Goal: Task Accomplishment & Management: Manage account settings

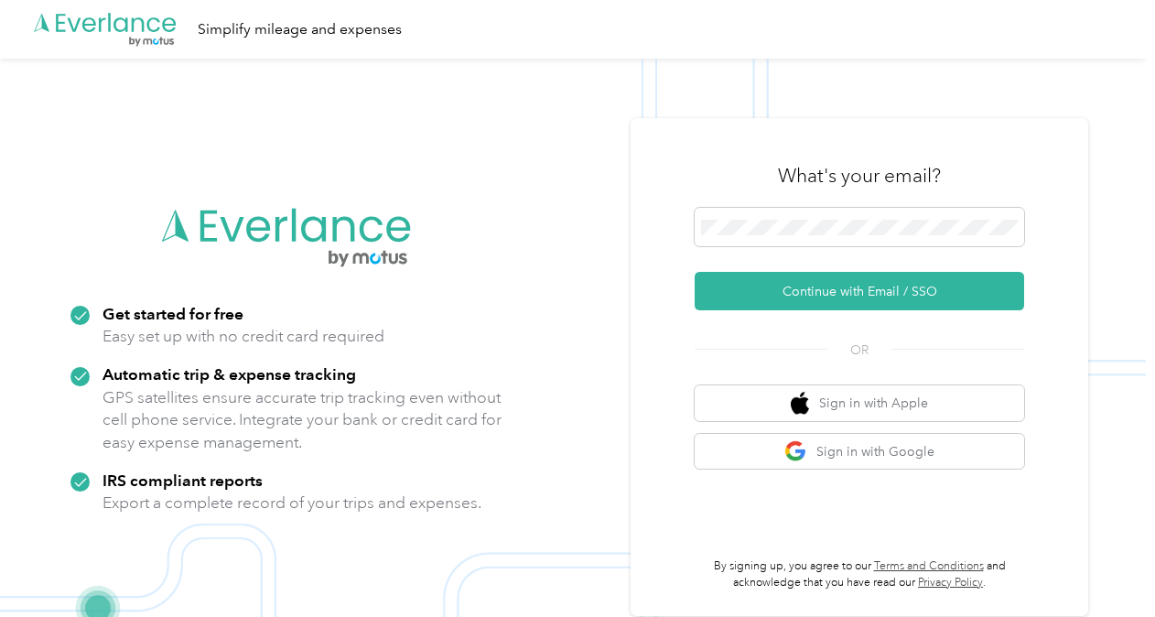
click at [271, 113] on img at bounding box center [572, 367] width 1145 height 617
click at [1070, 166] on div "What's your email? Continue with Email / SSO OR Sign in with Apple Sign in with…" at bounding box center [858, 367] width 457 height 498
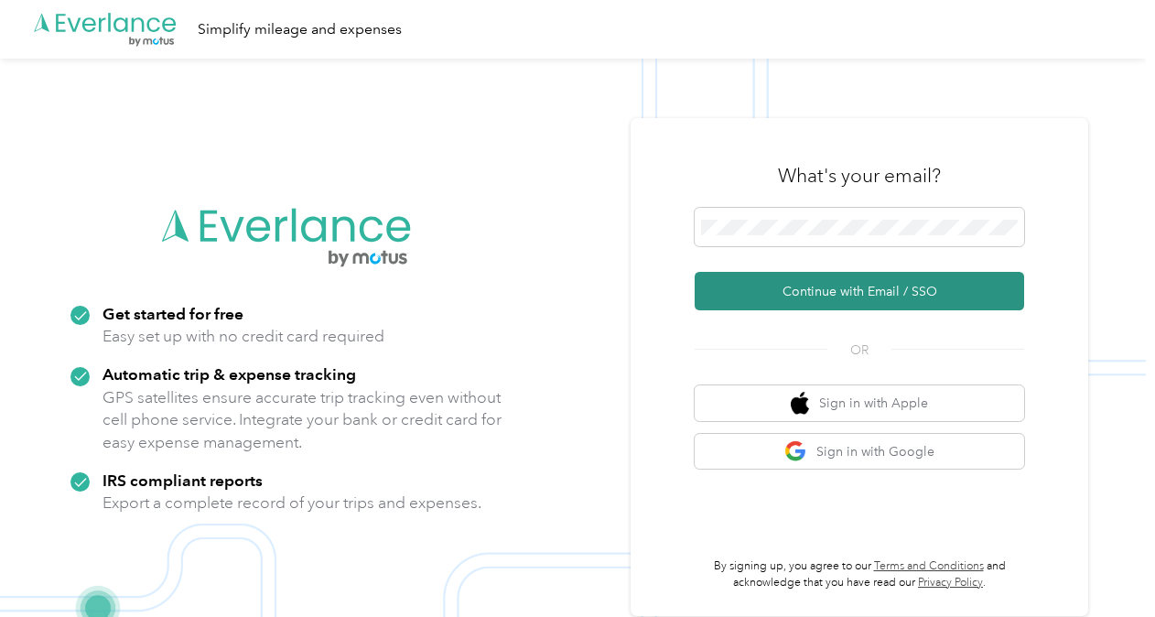
click at [875, 285] on button "Continue with Email / SSO" at bounding box center [858, 291] width 329 height 38
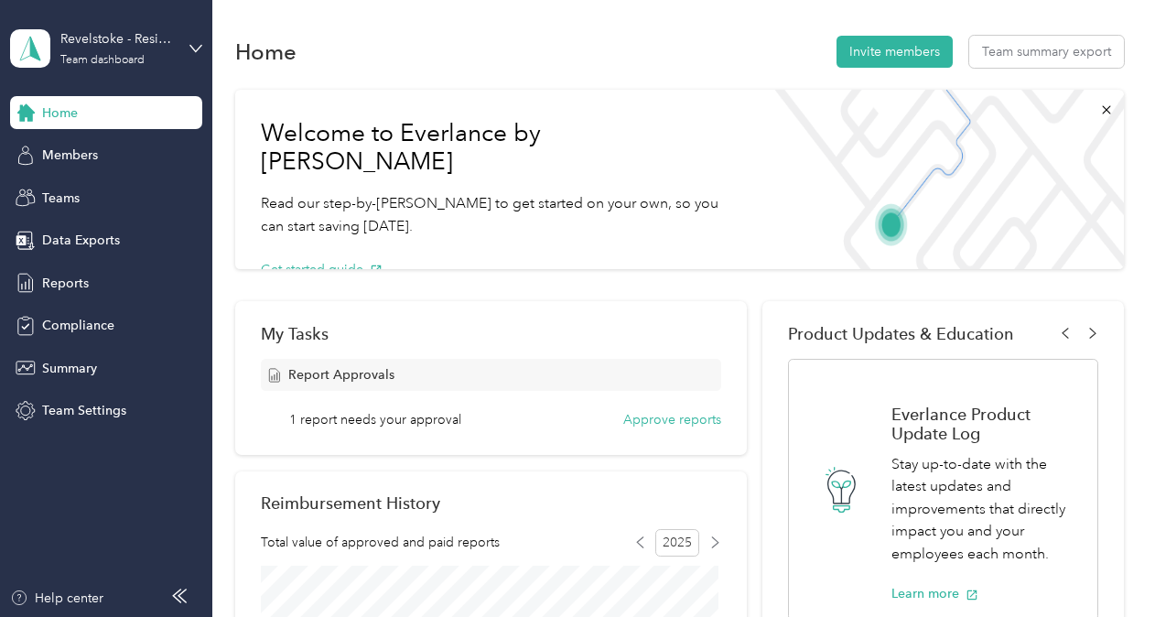
click at [185, 47] on div "Revelstoke - Residential Team dashboard" at bounding box center [106, 48] width 192 height 64
click at [84, 196] on div "Personal dashboard" at bounding box center [203, 192] width 360 height 32
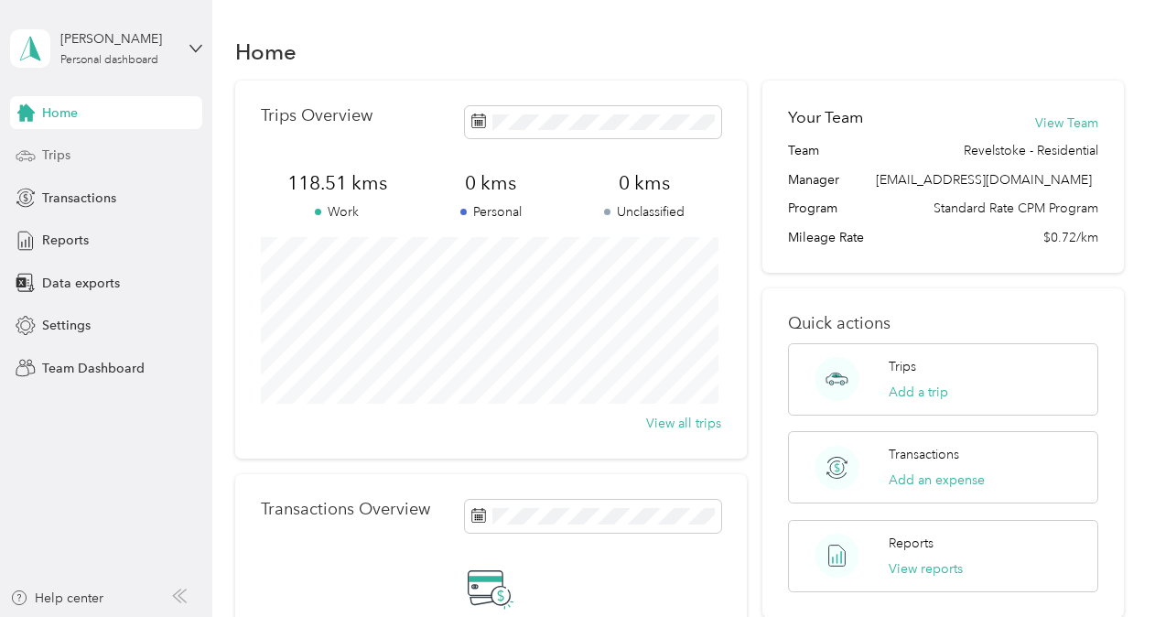
click at [66, 159] on span "Trips" at bounding box center [56, 154] width 28 height 19
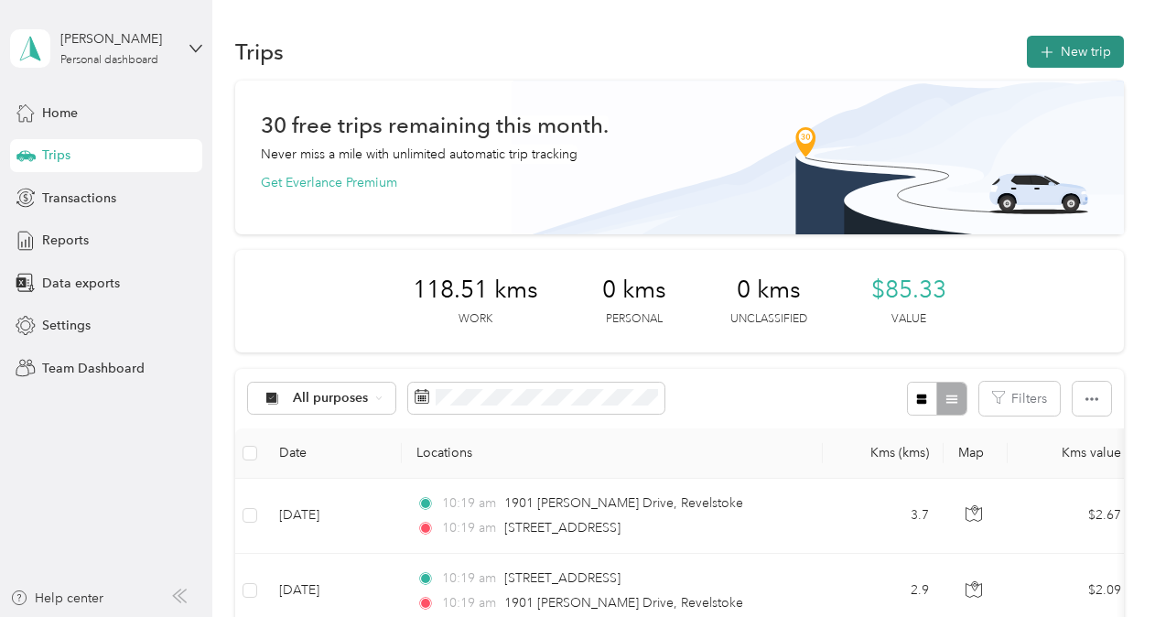
click at [1061, 50] on button "New trip" at bounding box center [1075, 52] width 97 height 32
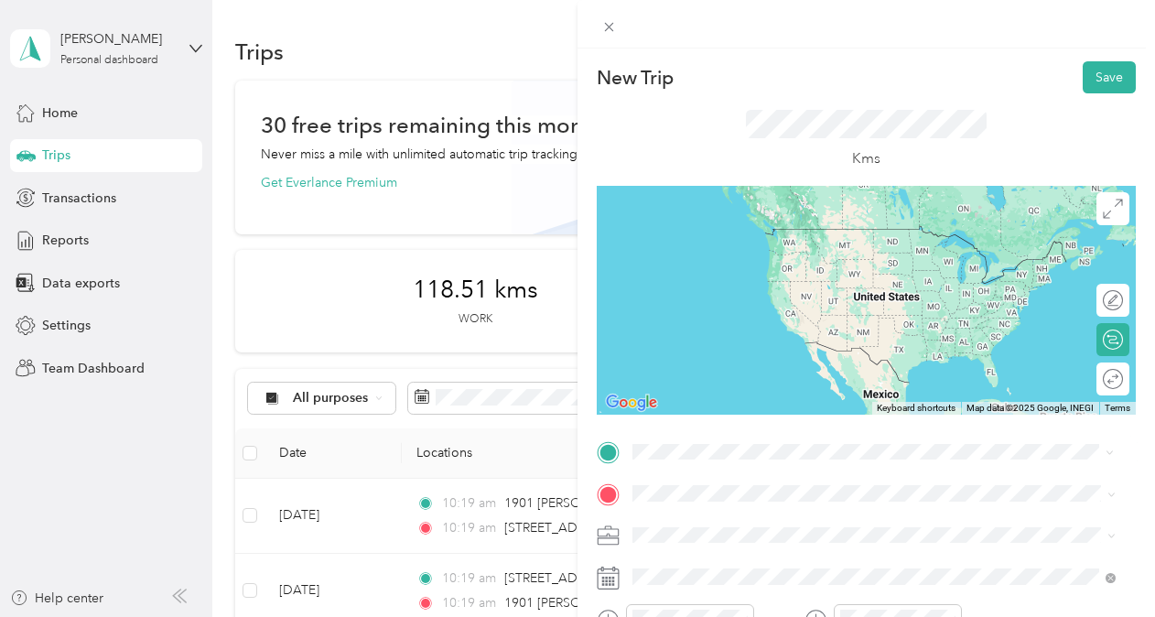
click at [758, 234] on span "[STREET_ADDRESS]" at bounding box center [725, 228] width 116 height 16
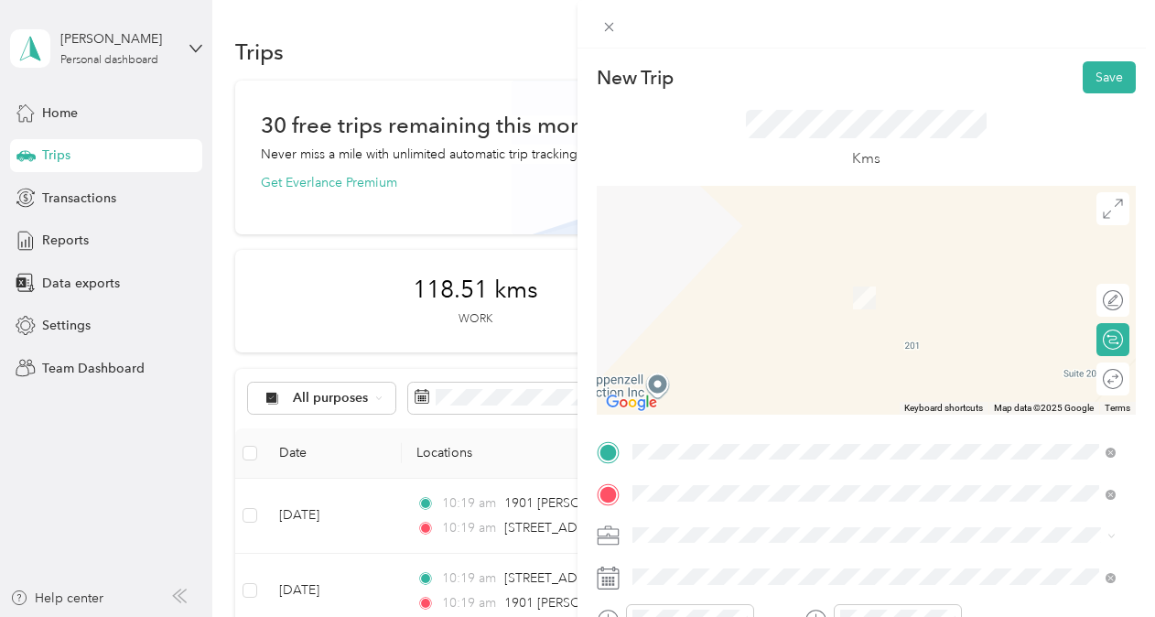
click at [737, 279] on span "[STREET_ADDRESS]" at bounding box center [725, 271] width 116 height 16
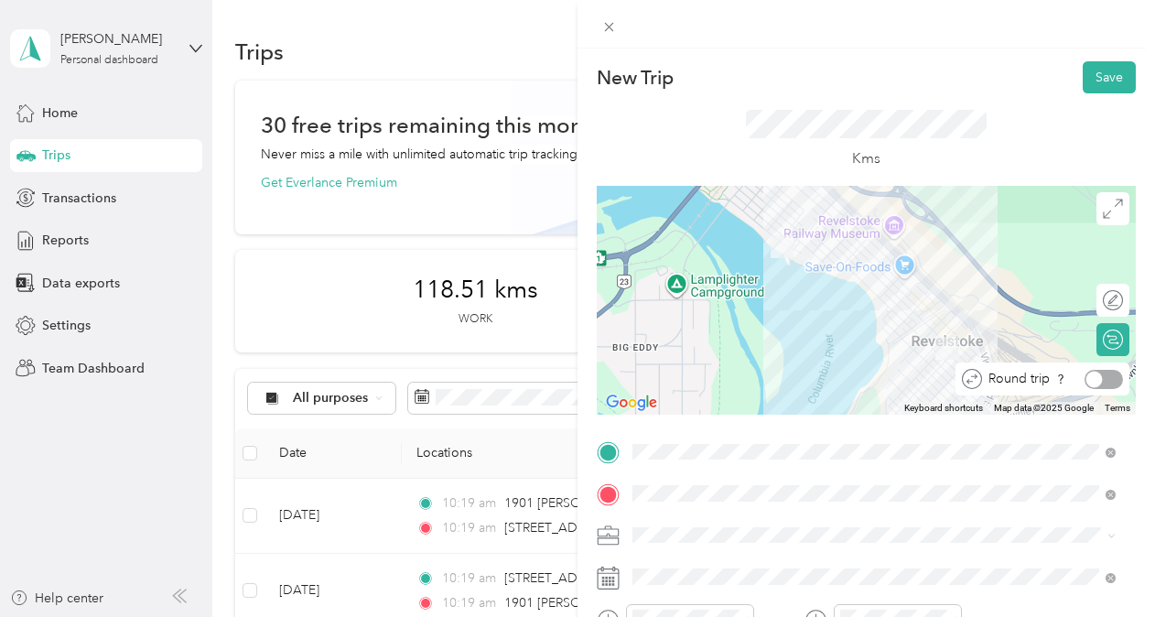
click at [1096, 382] on div at bounding box center [1103, 379] width 38 height 19
click at [1091, 77] on button "Save" at bounding box center [1108, 77] width 53 height 32
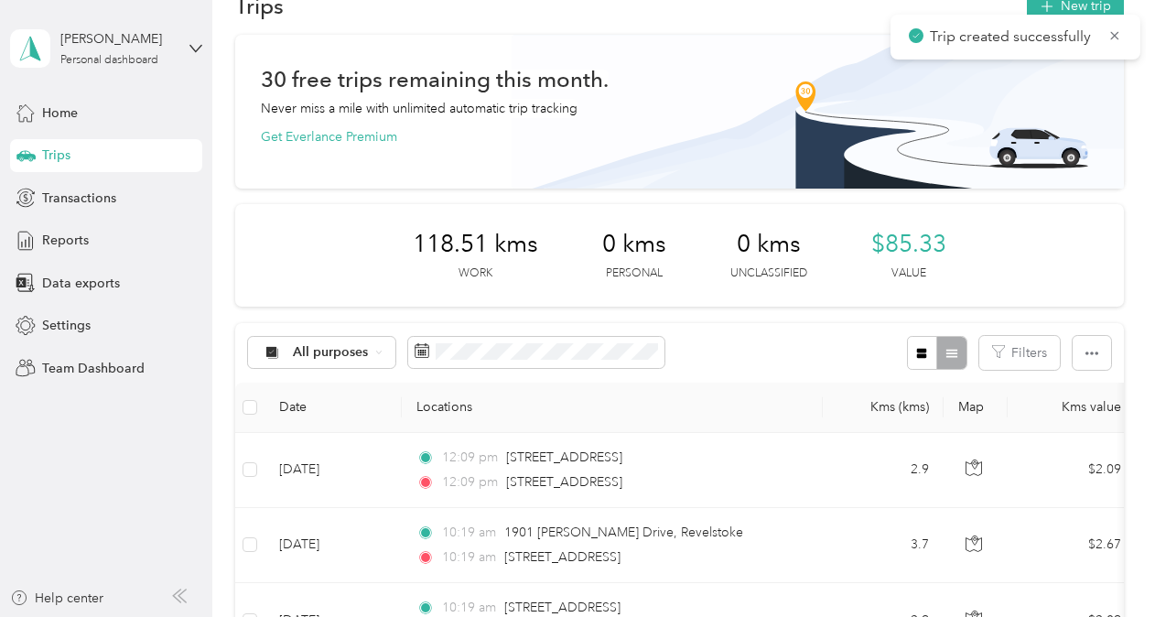
scroll to position [47, 0]
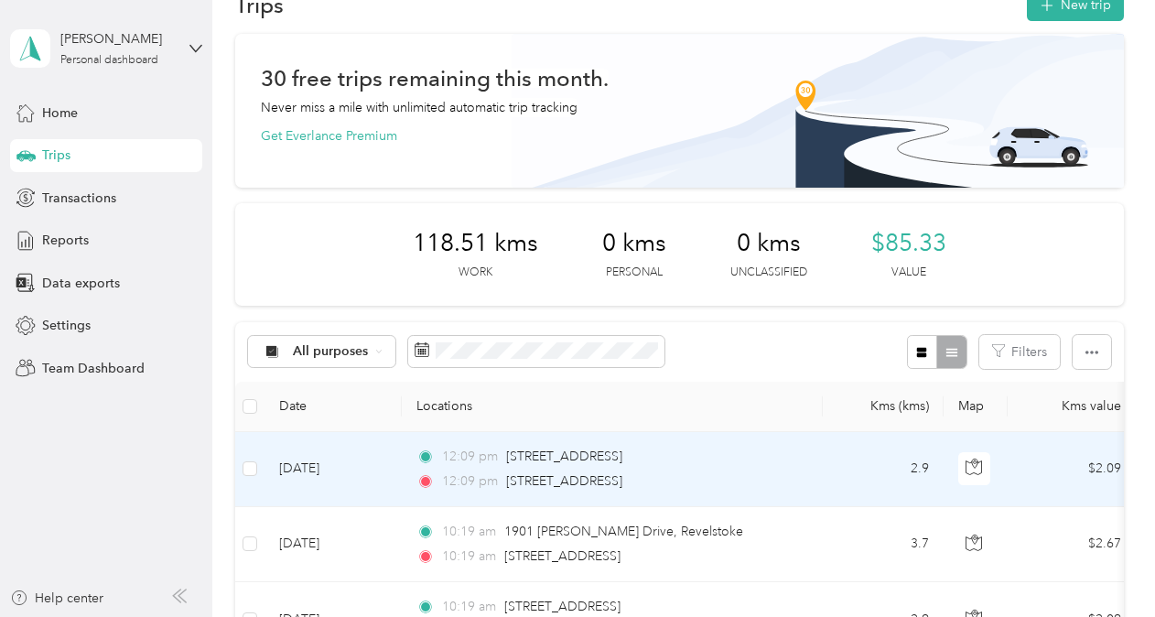
click at [655, 469] on div "12:09 pm [STREET_ADDRESS] 12:09 pm [STREET_ADDRESS]" at bounding box center [608, 468] width 384 height 45
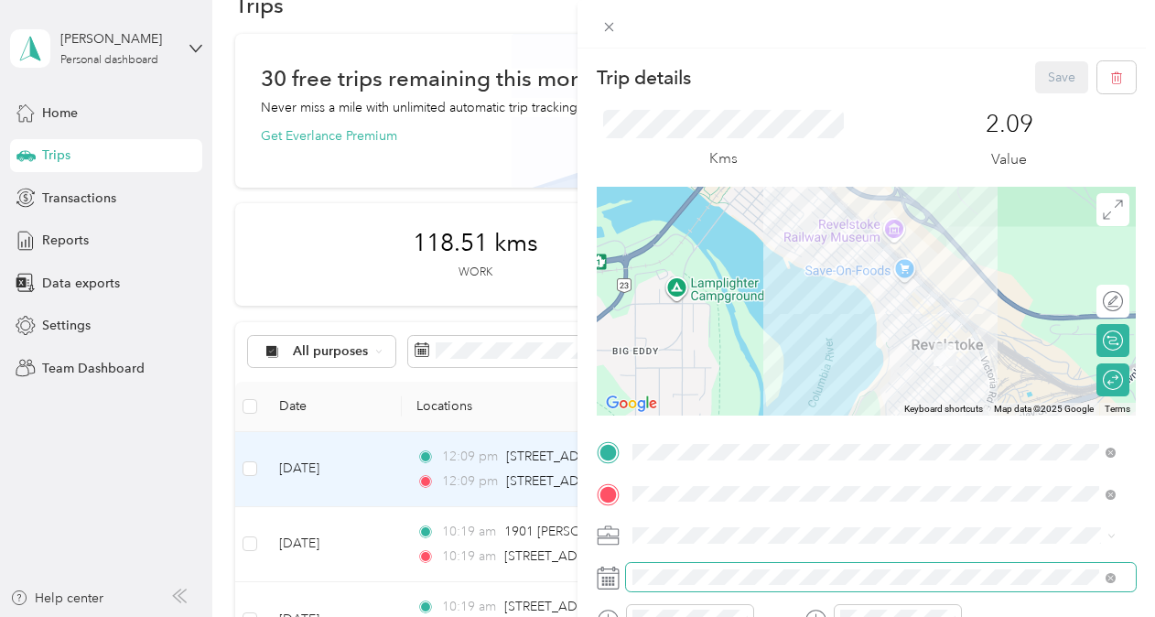
scroll to position [34, 0]
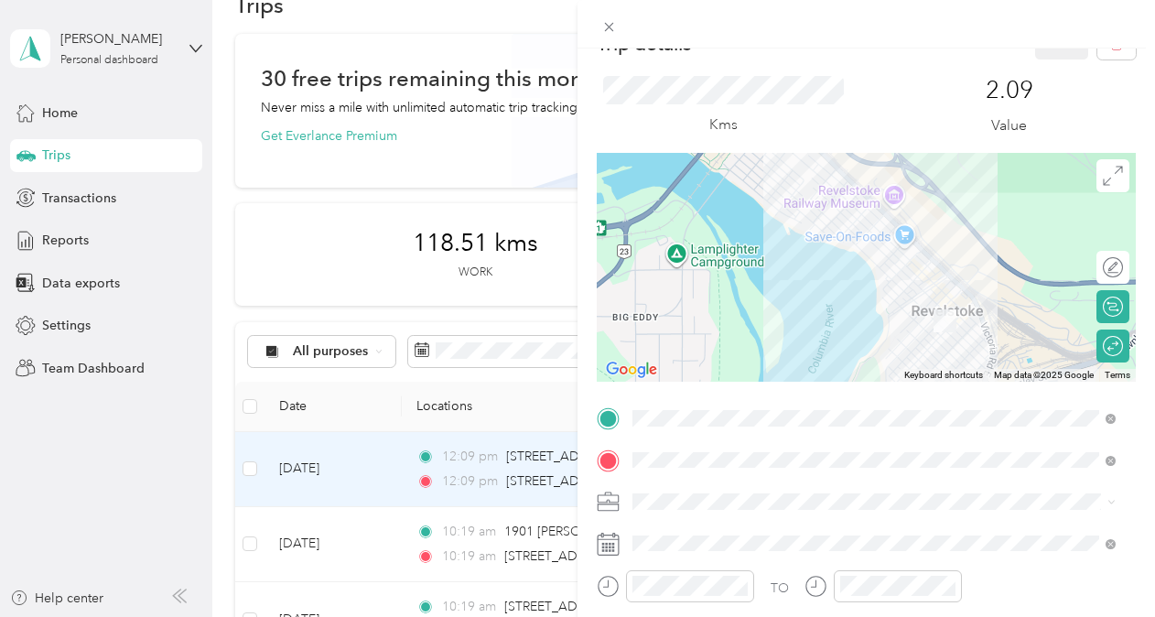
click at [612, 545] on icon at bounding box center [608, 543] width 23 height 23
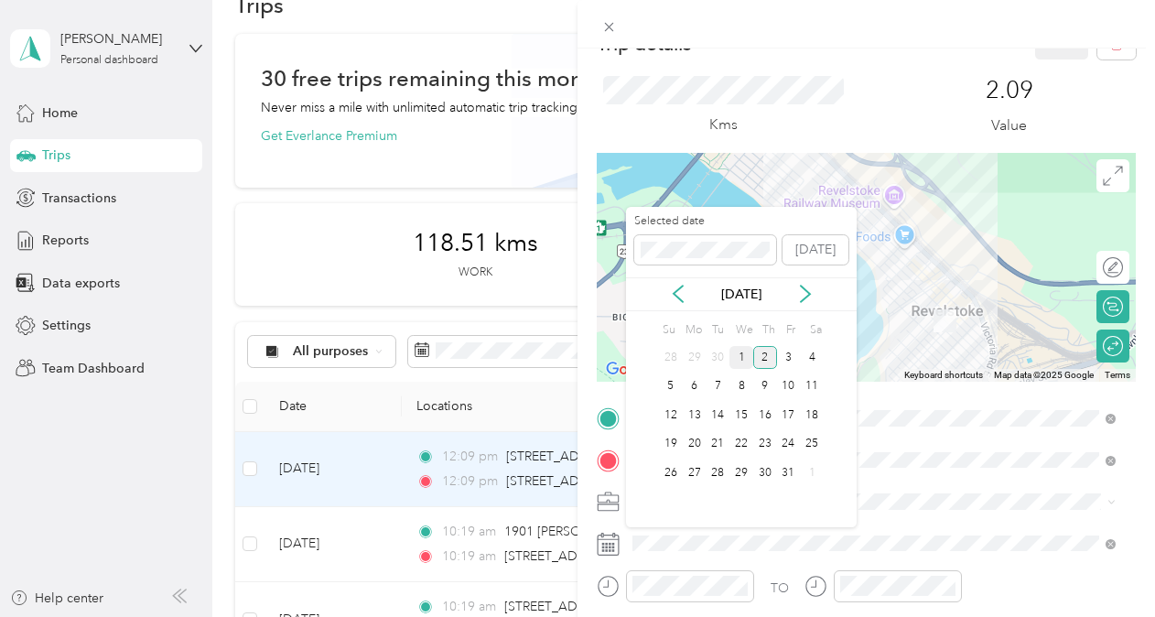
click at [743, 351] on div "1" at bounding box center [741, 357] width 24 height 23
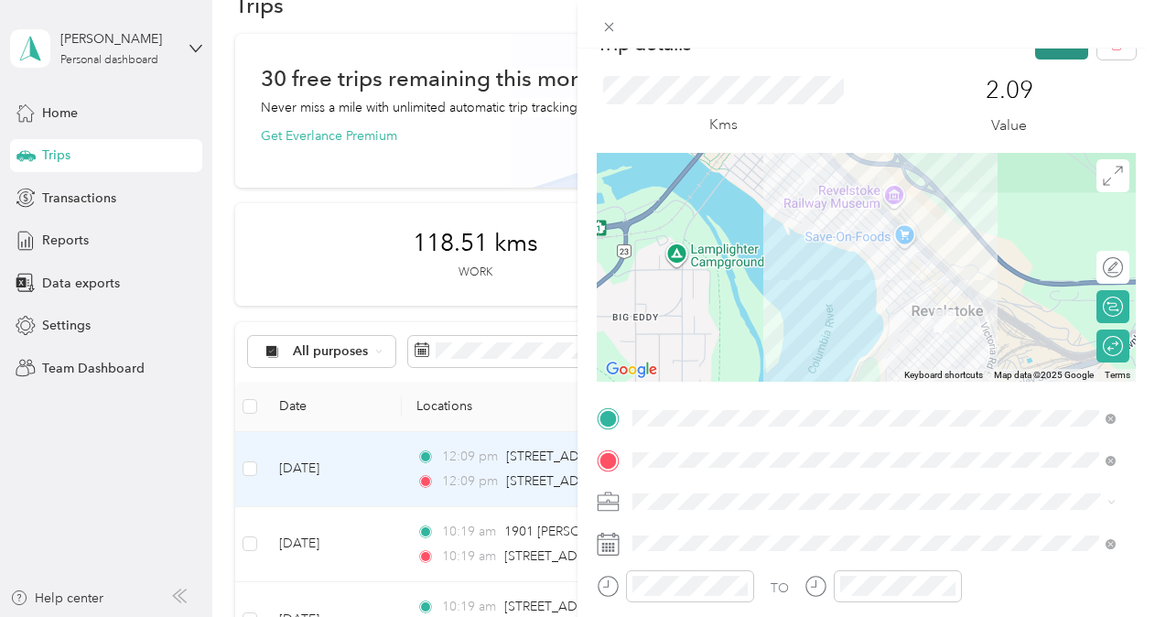
click at [1048, 53] on button "Save" at bounding box center [1061, 43] width 53 height 32
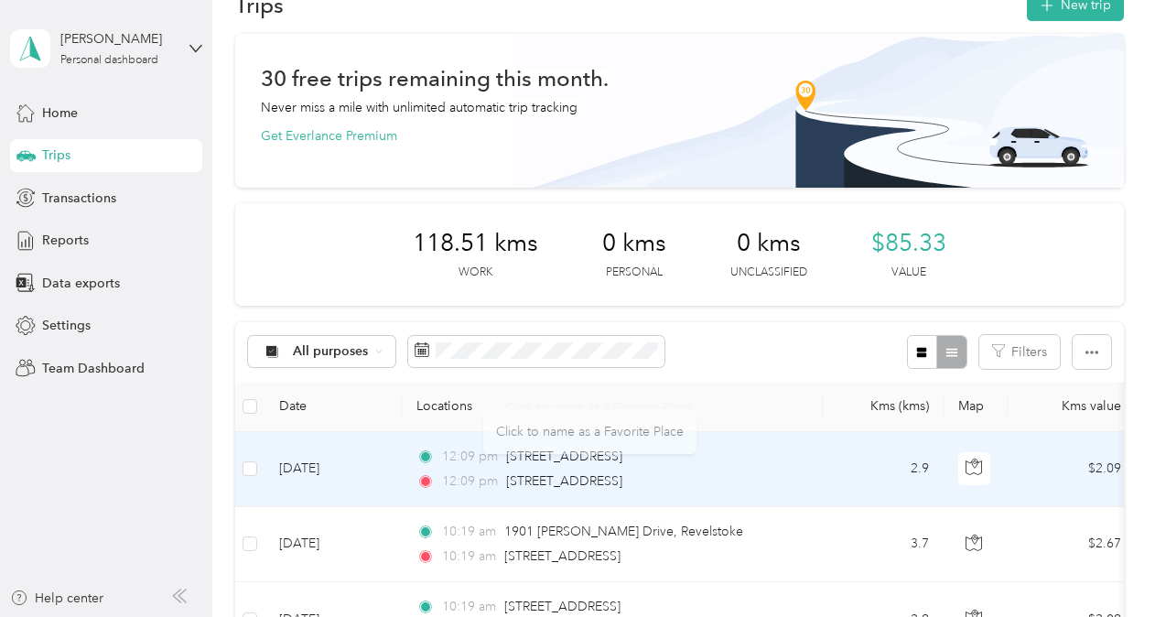
click at [746, 467] on div "12:09 pm [STREET_ADDRESS] 12:09 pm [STREET_ADDRESS]" at bounding box center [608, 468] width 384 height 45
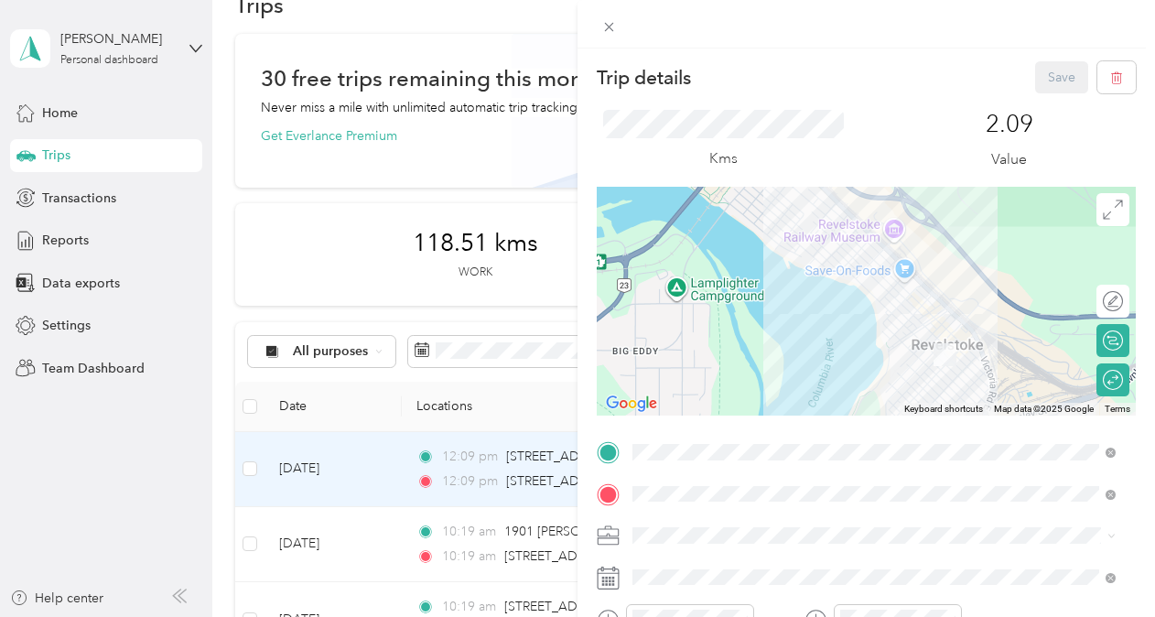
scroll to position [66, 0]
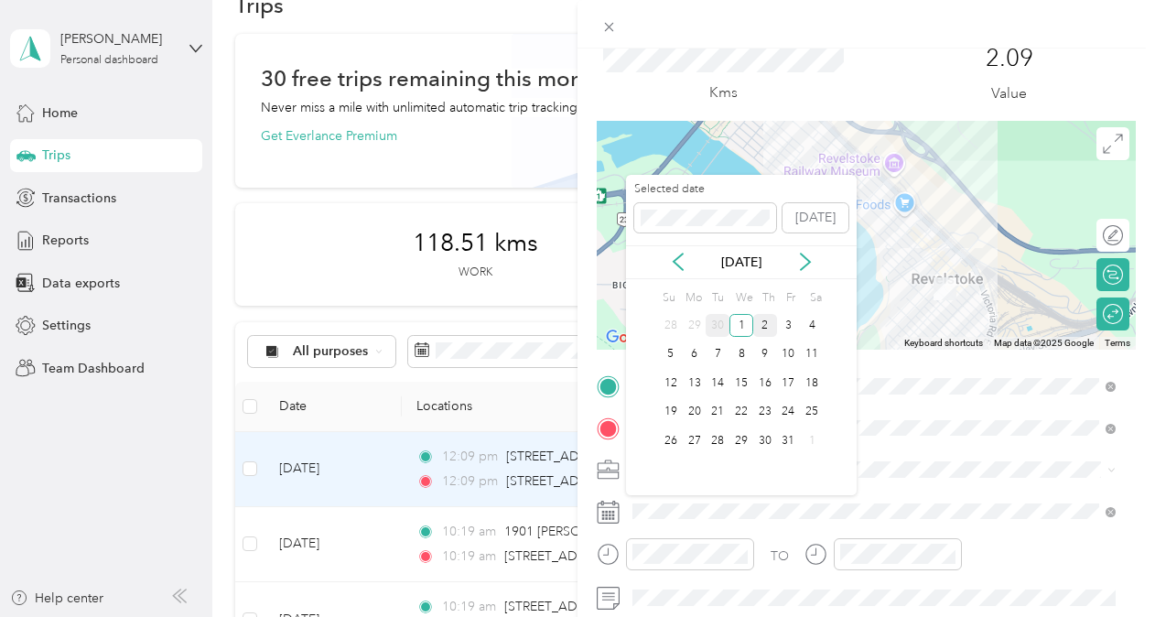
click at [720, 320] on div "30" at bounding box center [717, 325] width 24 height 23
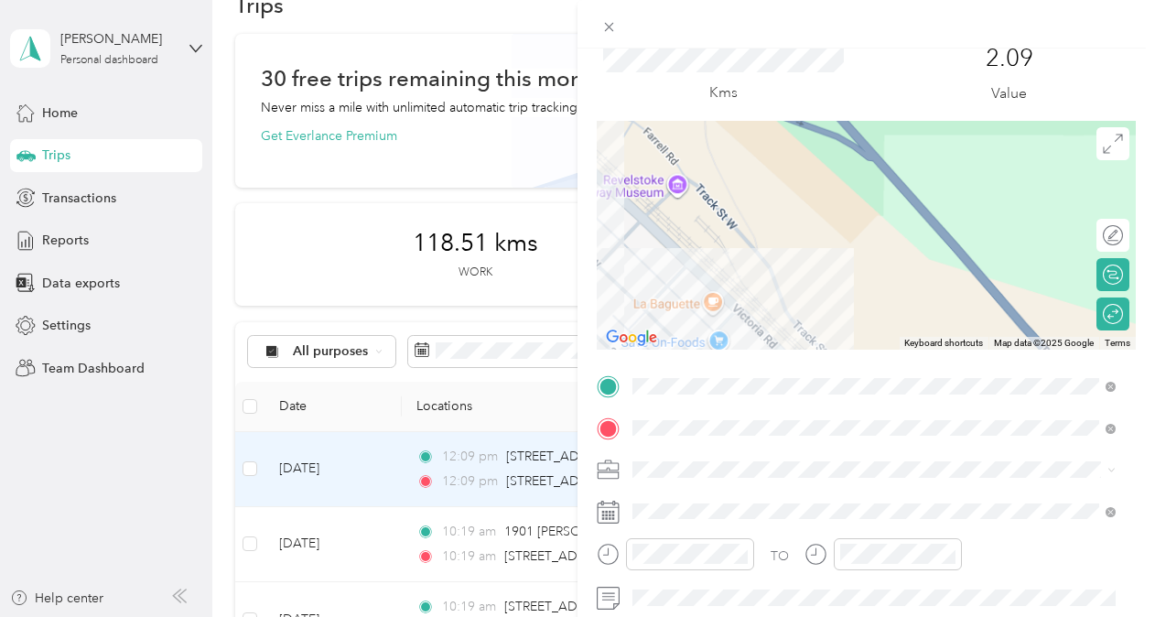
scroll to position [0, 0]
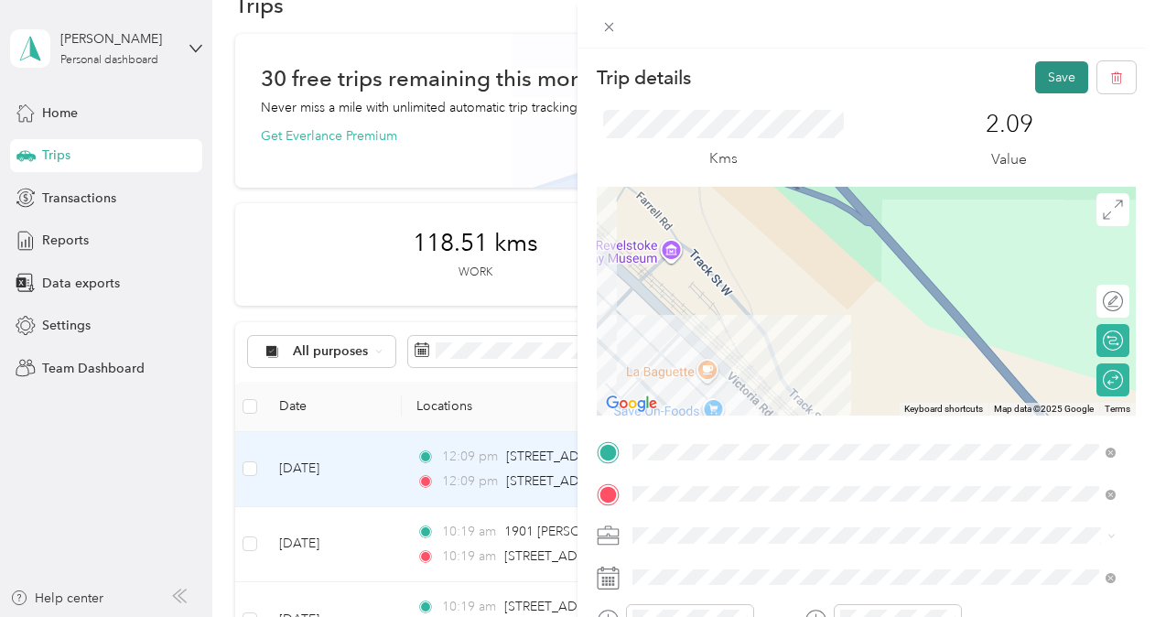
click at [1039, 69] on button "Save" at bounding box center [1061, 77] width 53 height 32
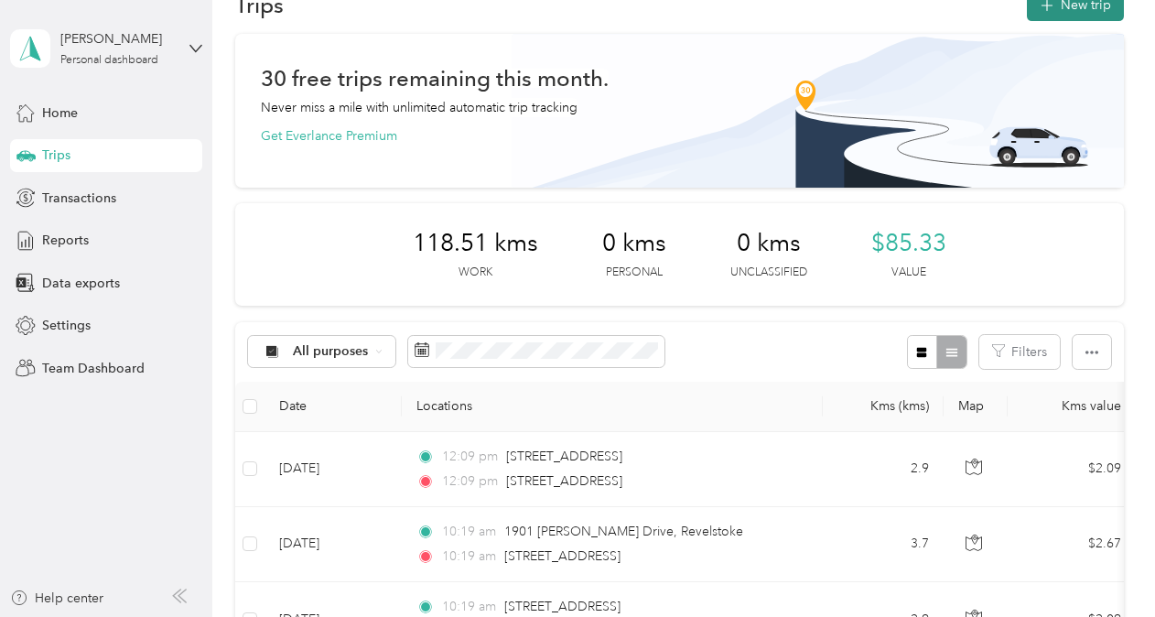
click at [1048, 16] on button "New trip" at bounding box center [1075, 5] width 97 height 32
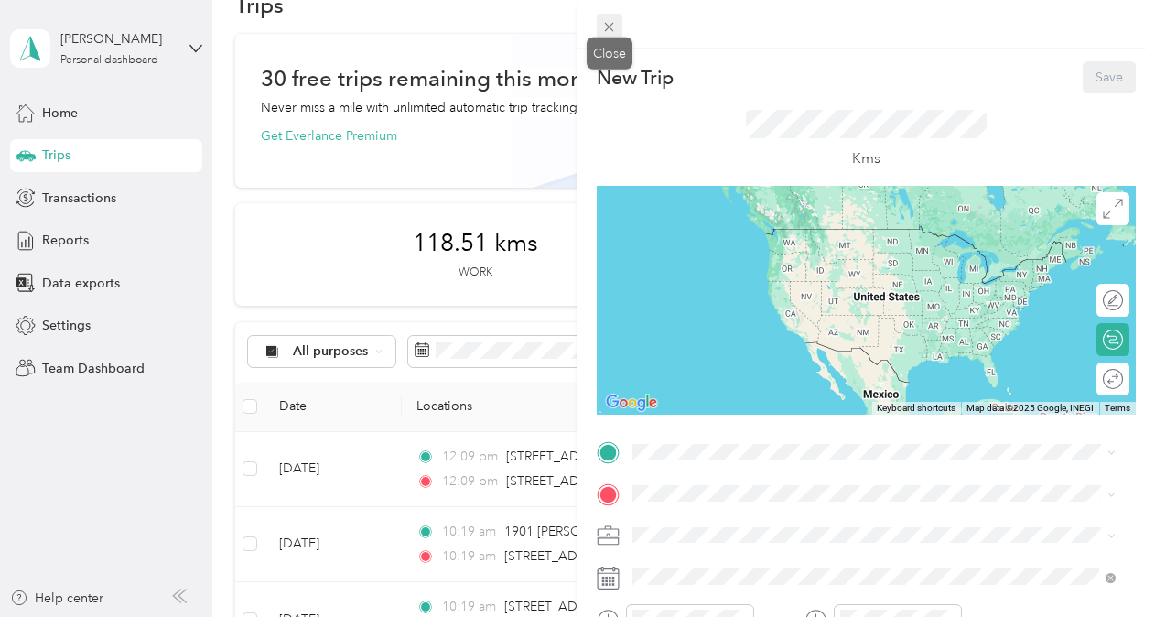
click at [607, 14] on span at bounding box center [610, 27] width 26 height 26
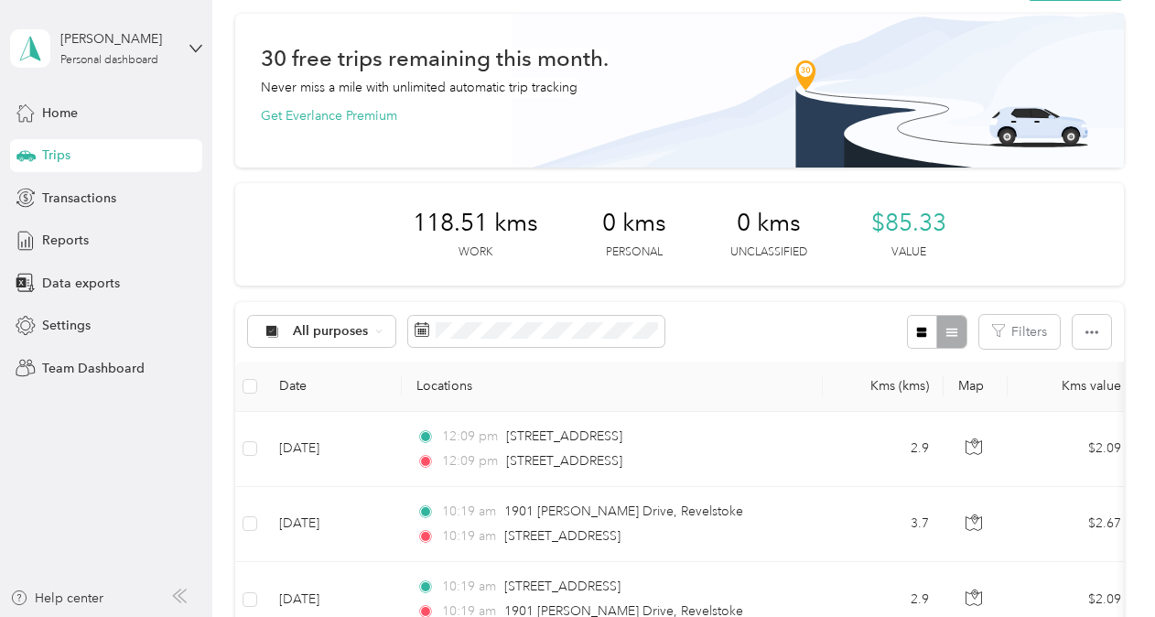
scroll to position [36, 0]
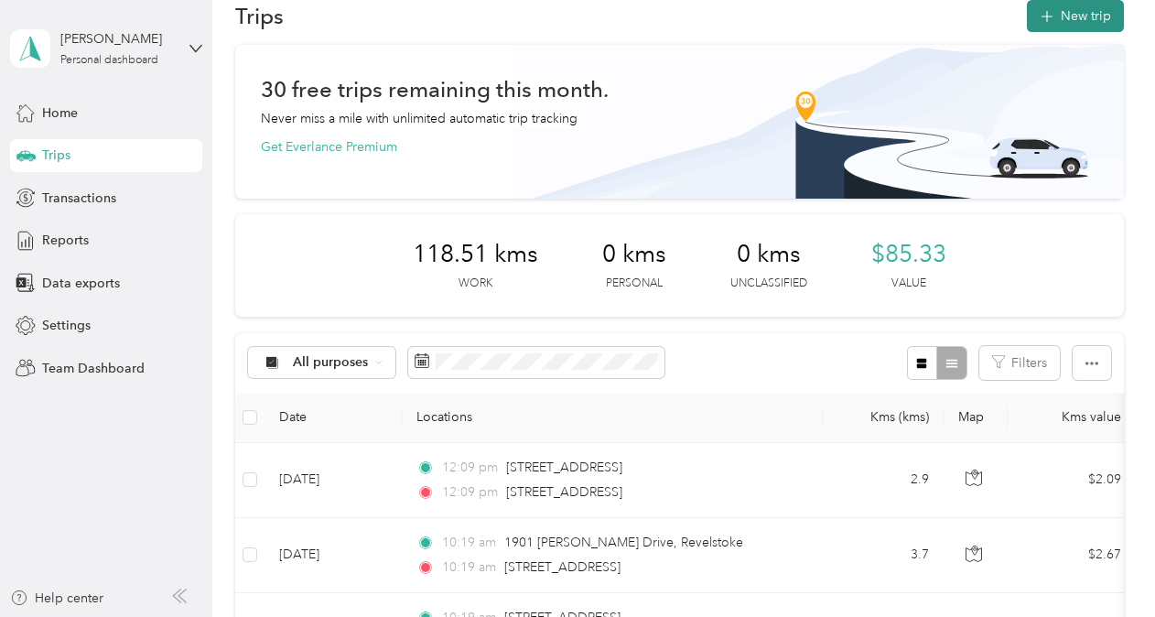
click at [1043, 27] on button "New trip" at bounding box center [1075, 16] width 97 height 32
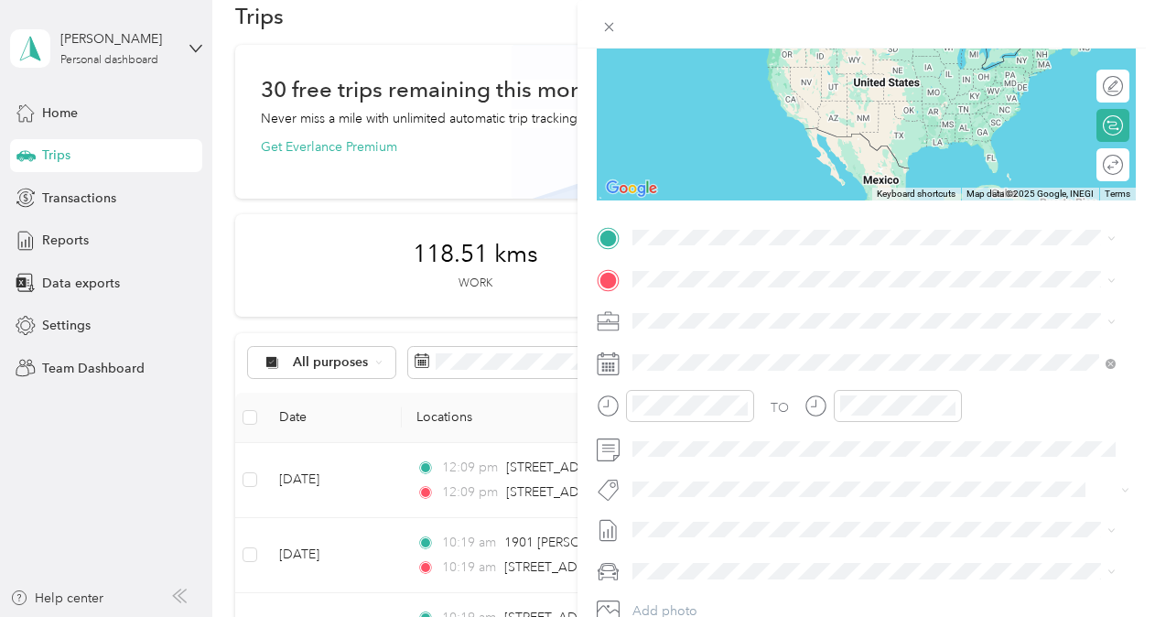
scroll to position [215, 0]
click at [708, 307] on span "[STREET_ADDRESS]" at bounding box center [725, 299] width 116 height 16
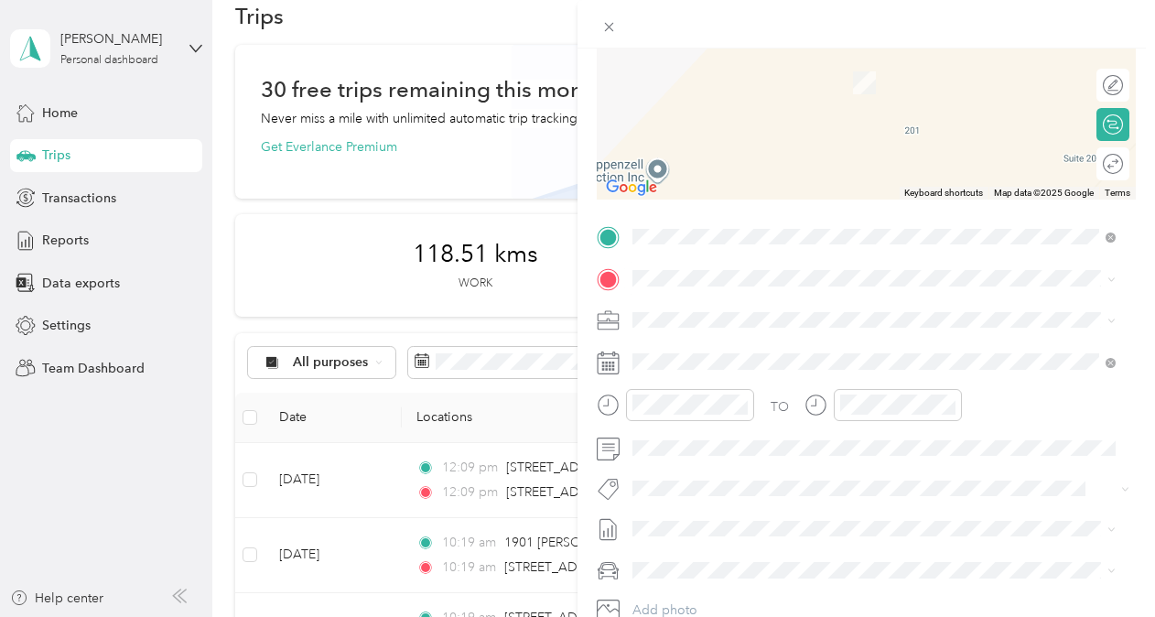
click at [712, 354] on div "[STREET_ADDRESS]" at bounding box center [874, 341] width 470 height 25
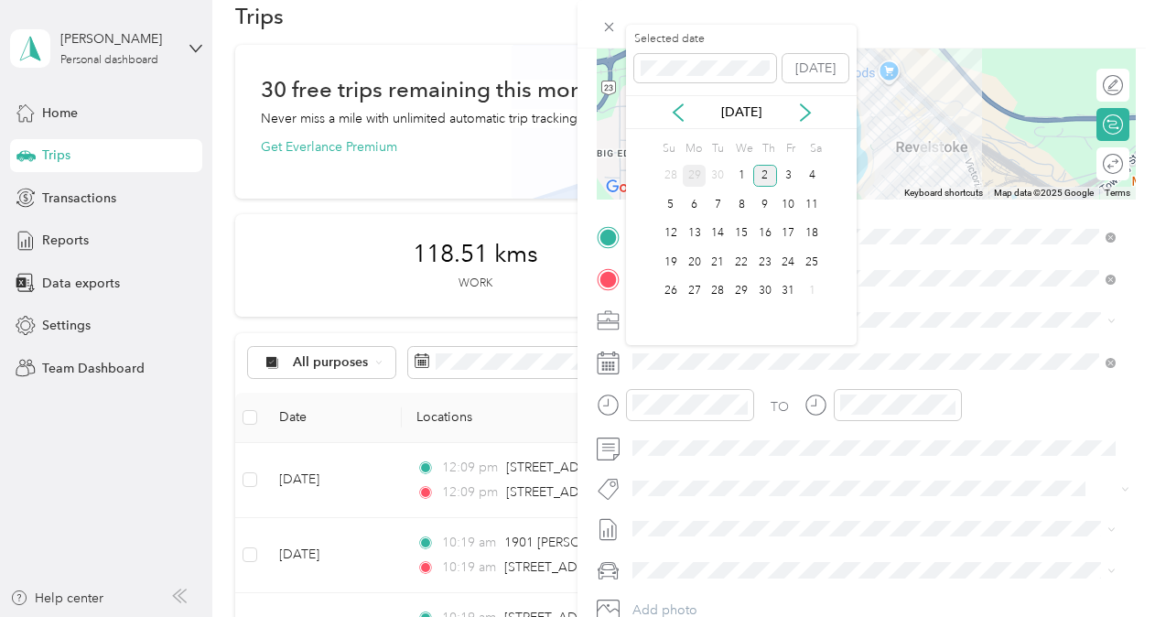
click at [694, 172] on div "29" at bounding box center [695, 176] width 24 height 23
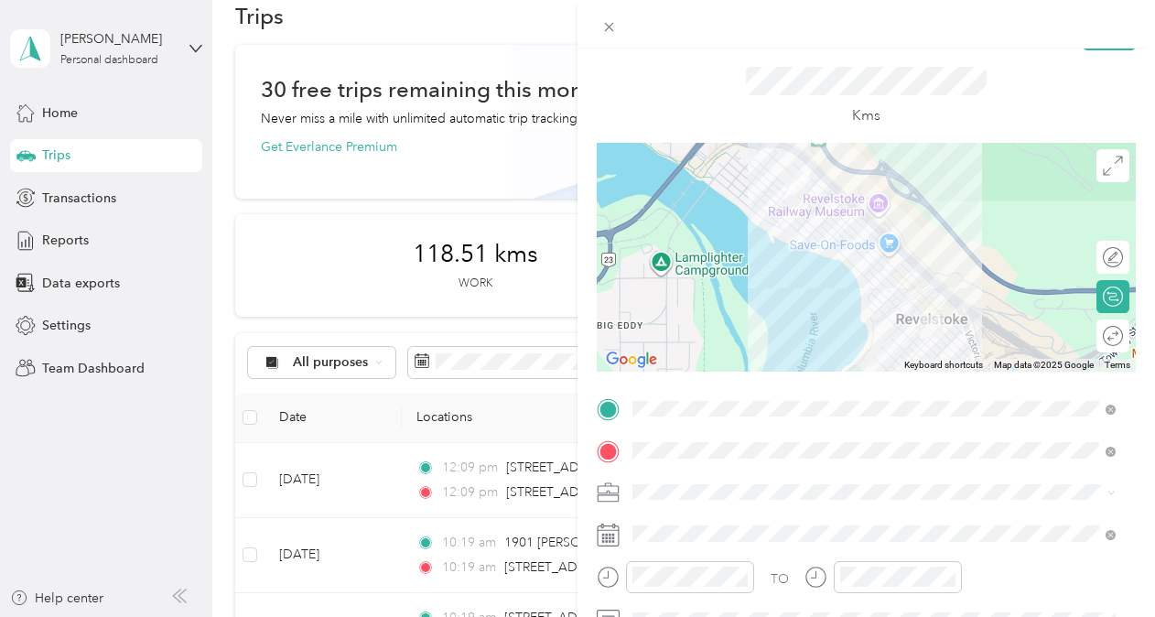
scroll to position [42, 0]
click at [1100, 334] on div "Round trip" at bounding box center [1052, 337] width 141 height 19
click at [1100, 334] on div at bounding box center [1103, 337] width 38 height 19
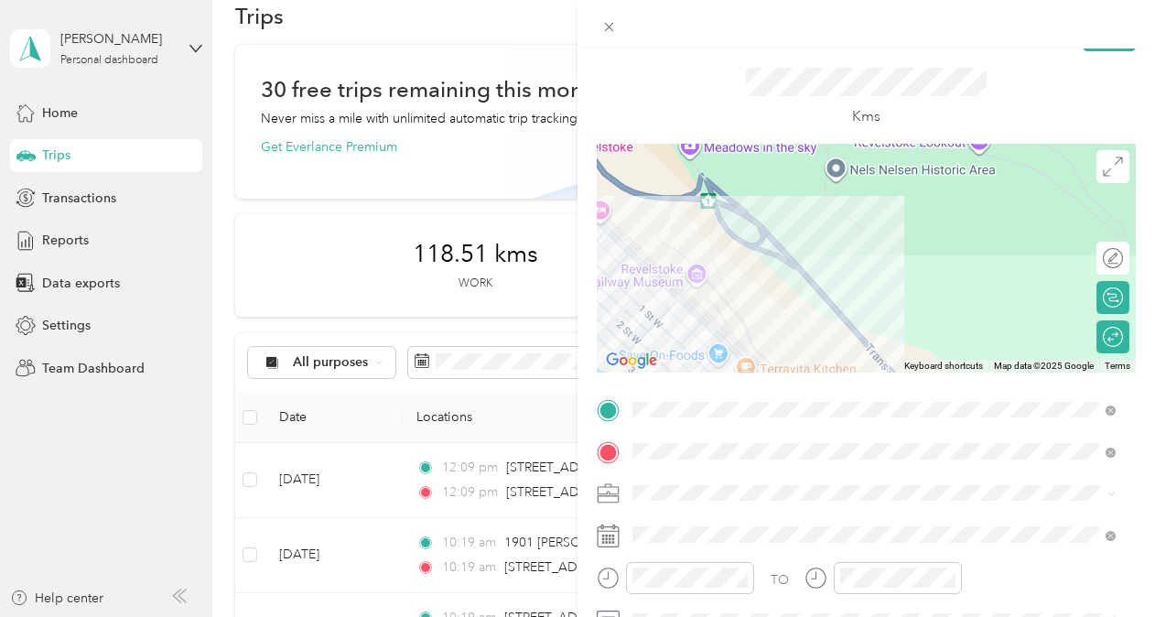
click at [1083, 48] on div at bounding box center [865, 24] width 577 height 48
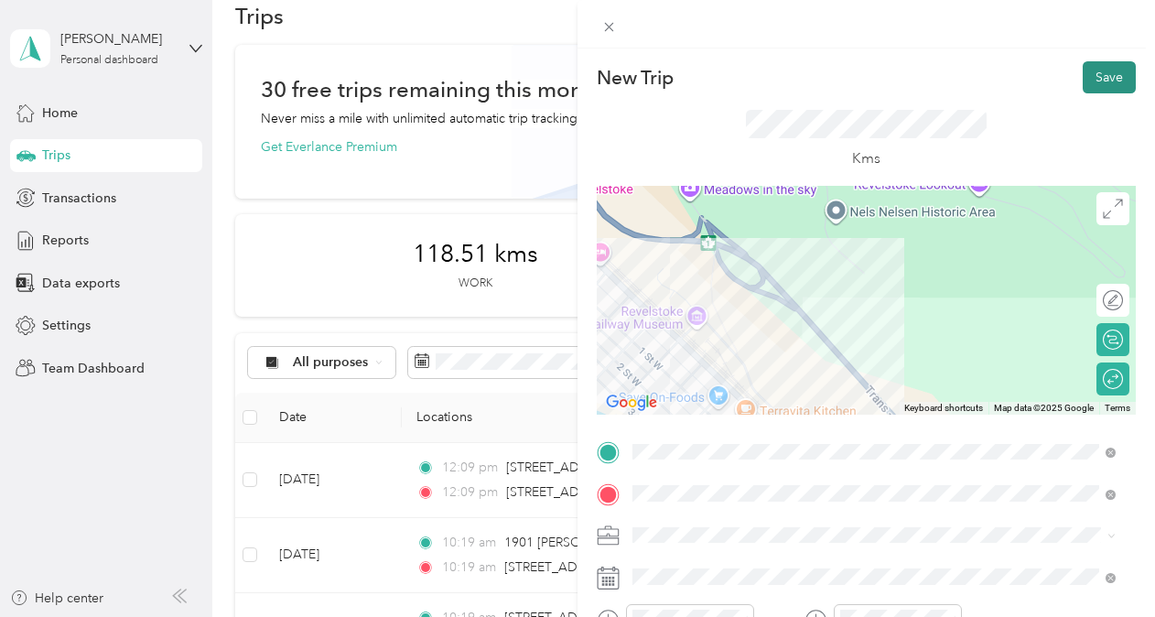
click at [1100, 79] on button "Save" at bounding box center [1108, 77] width 53 height 32
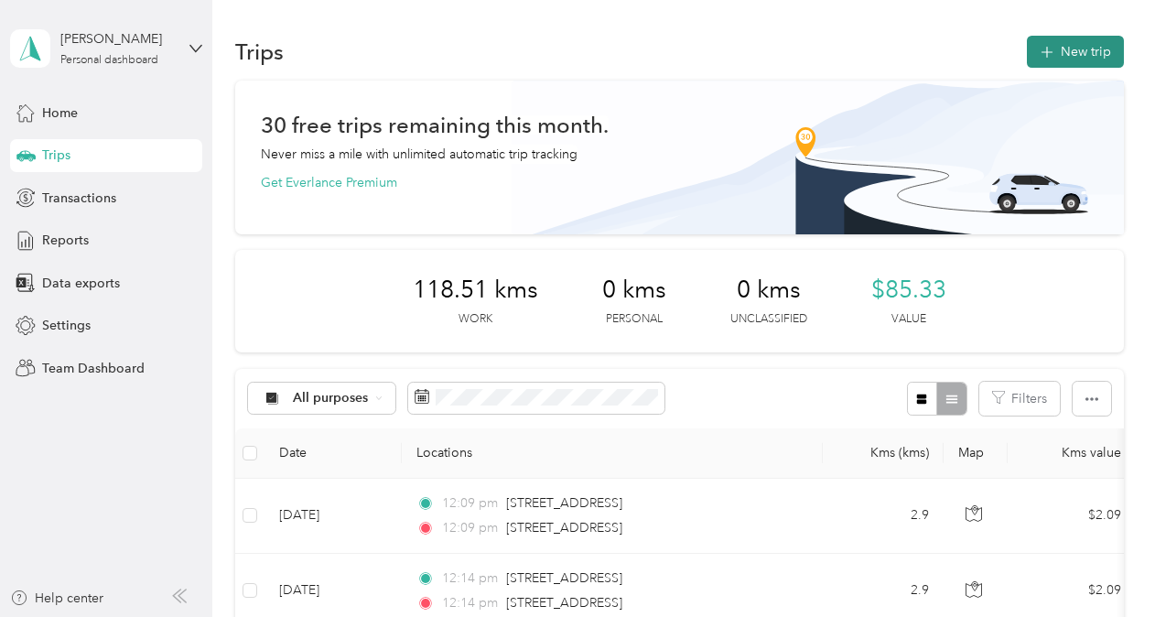
click at [1058, 61] on button "New trip" at bounding box center [1075, 52] width 97 height 32
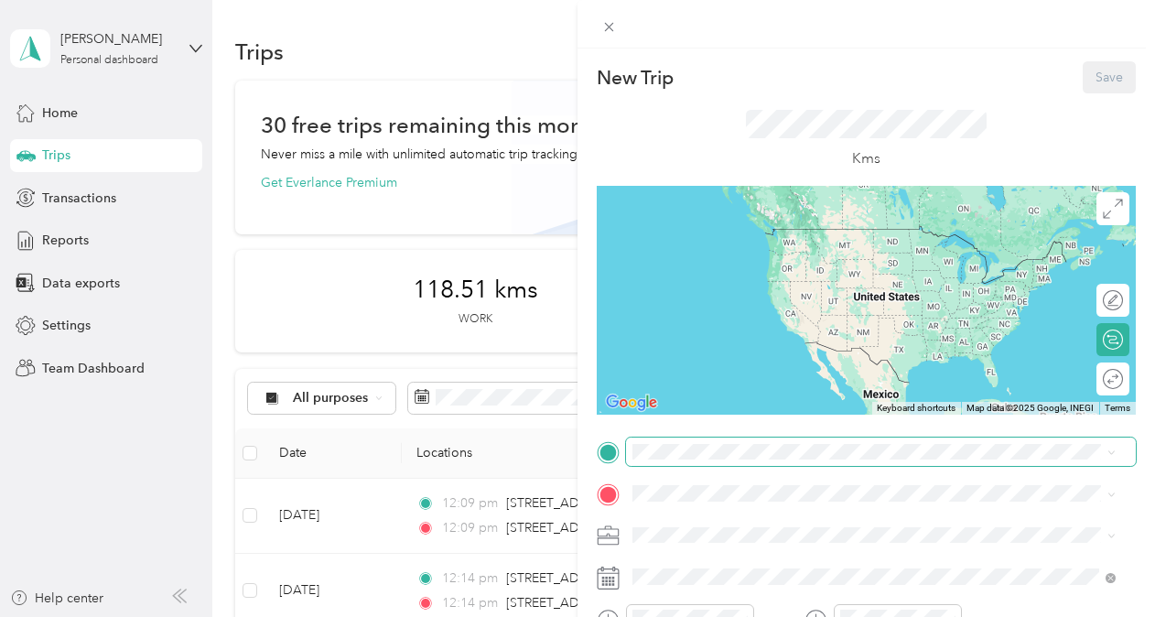
click at [678, 460] on span at bounding box center [881, 451] width 510 height 29
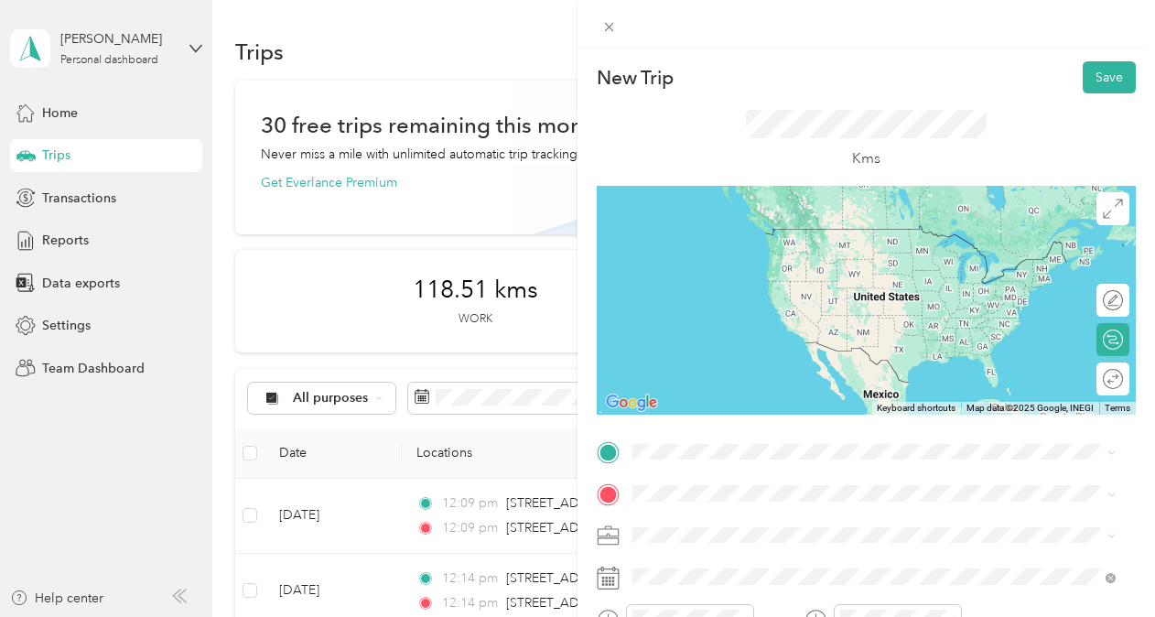
click at [732, 213] on li "[STREET_ADDRESS]" at bounding box center [874, 229] width 496 height 38
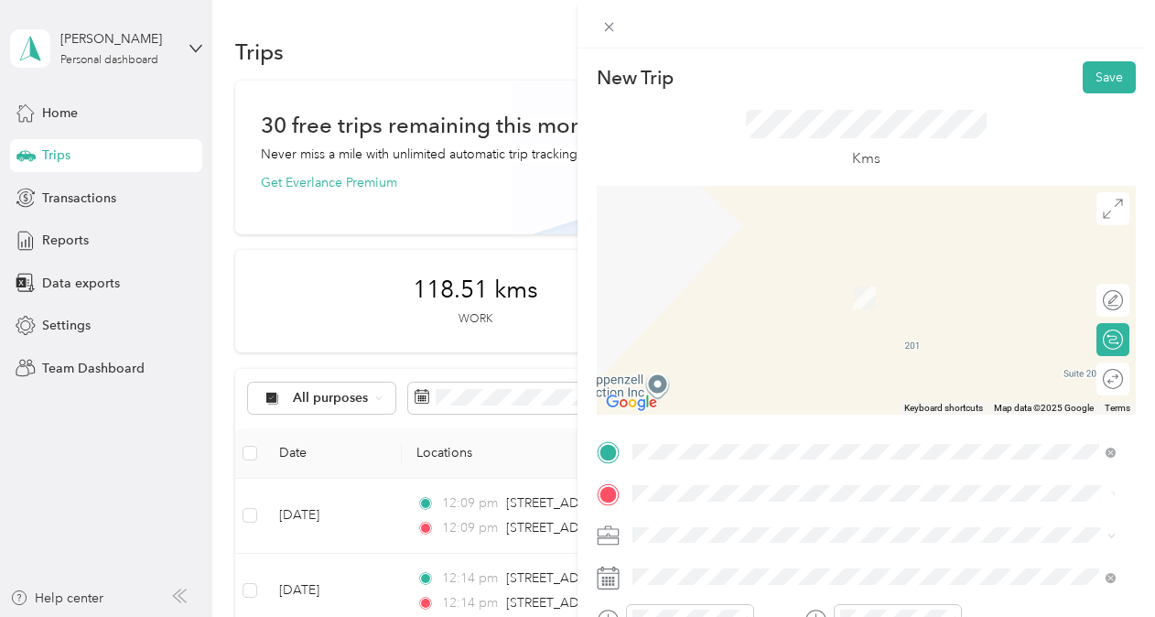
click at [729, 263] on span "[STREET_ADDRESS]" at bounding box center [725, 265] width 116 height 16
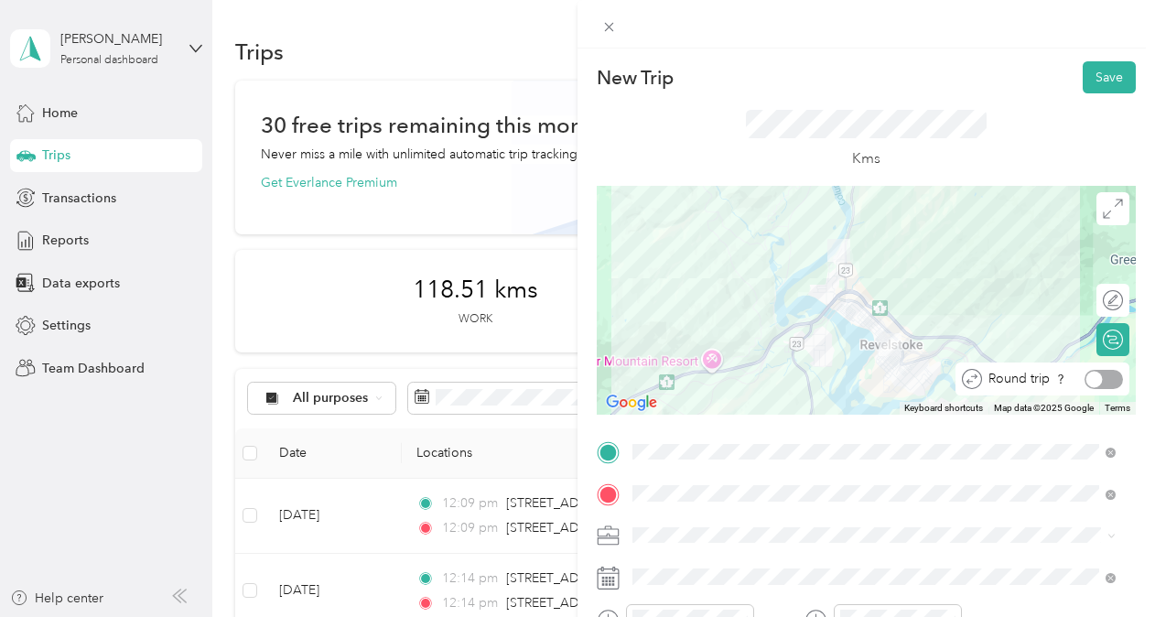
click at [1097, 374] on div at bounding box center [1103, 379] width 38 height 19
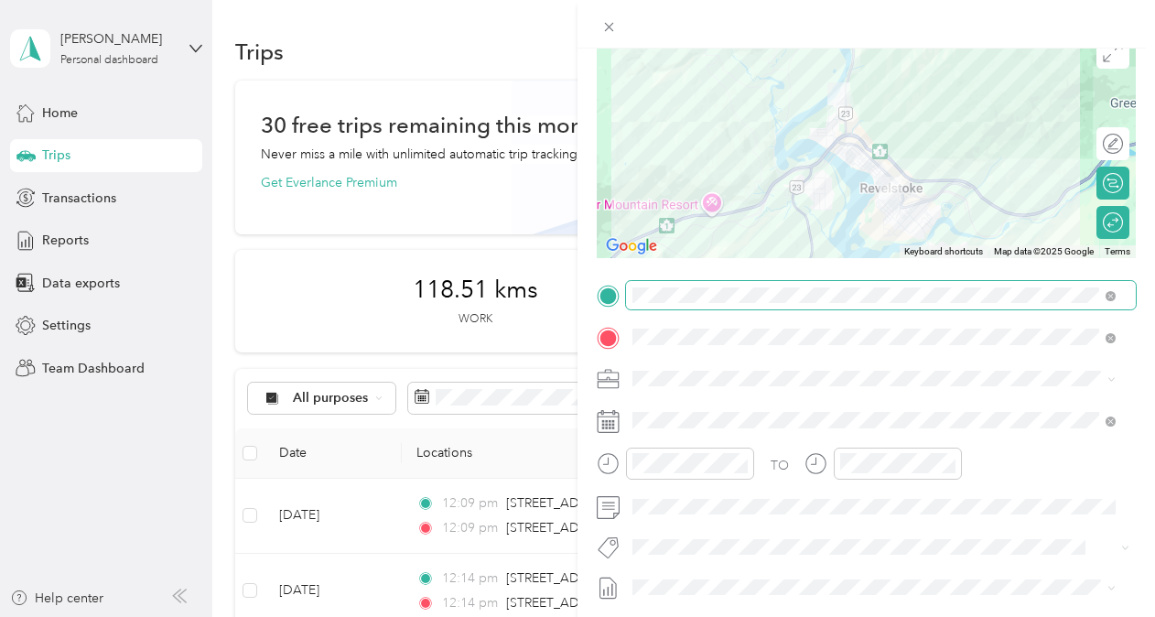
scroll to position [163, 0]
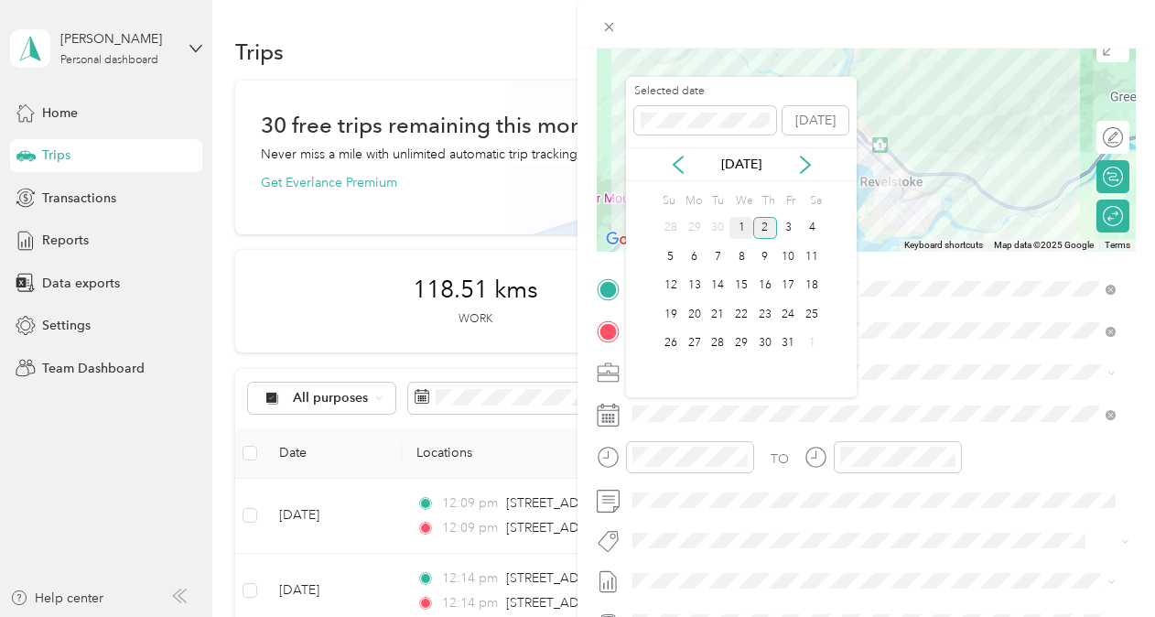
click at [749, 231] on div "1" at bounding box center [741, 228] width 24 height 23
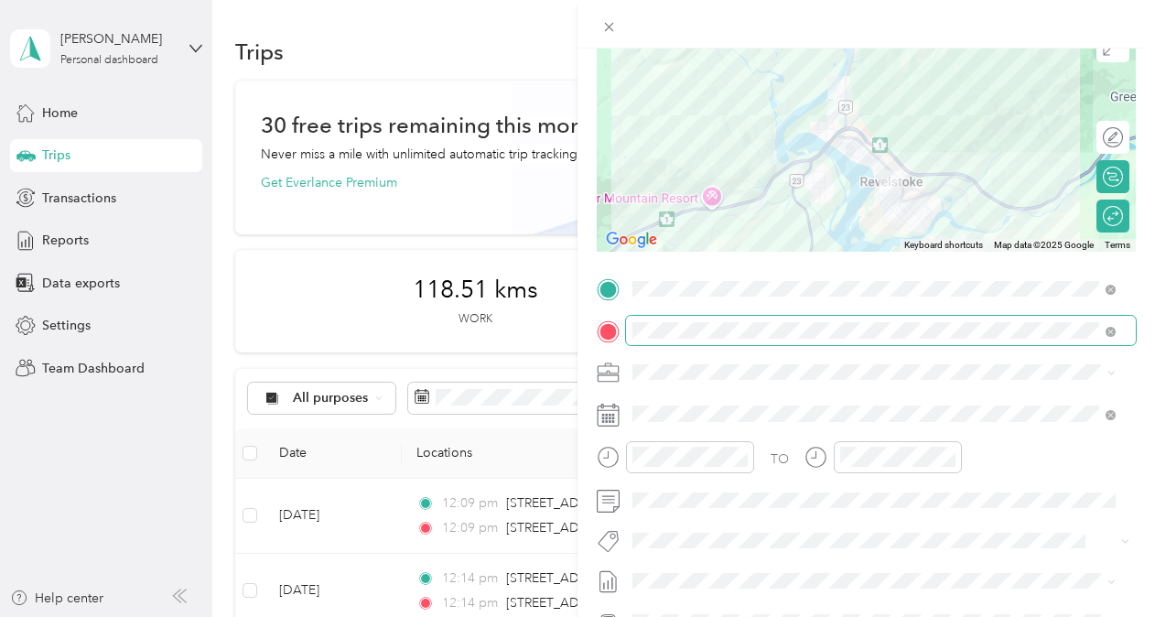
scroll to position [0, 0]
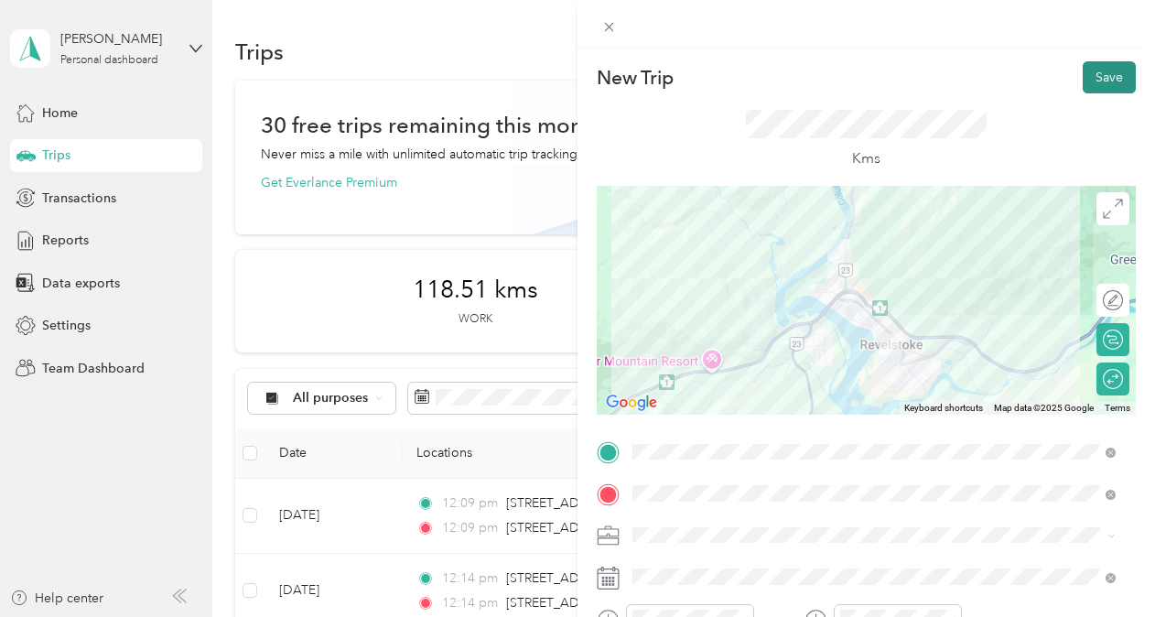
click at [1090, 79] on button "Save" at bounding box center [1108, 77] width 53 height 32
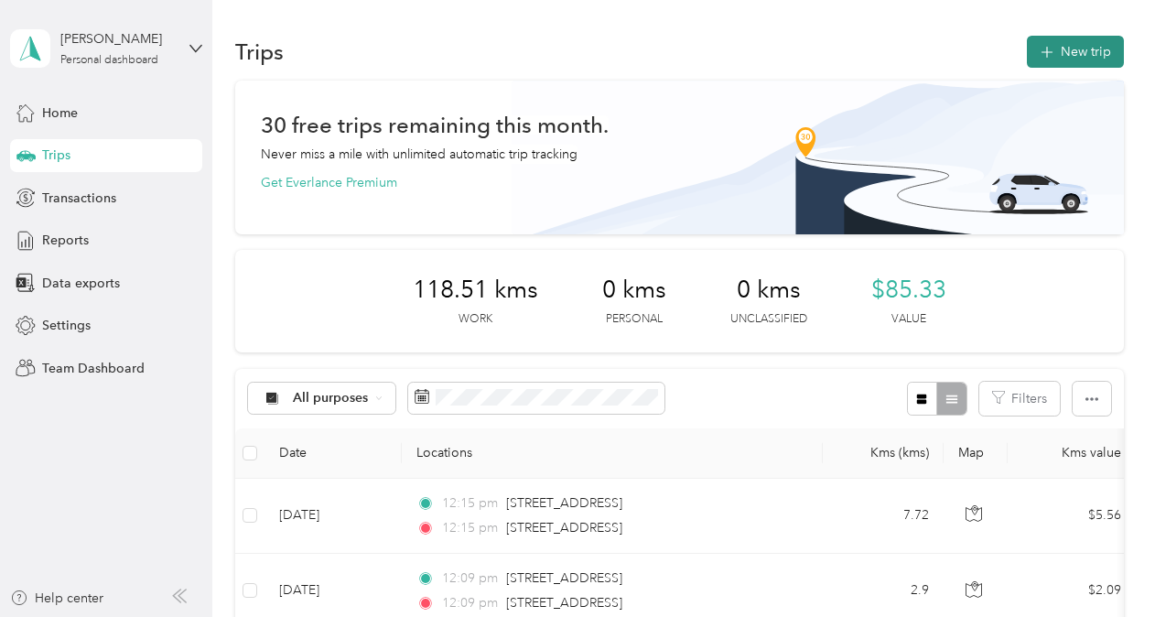
click at [1051, 55] on button "New trip" at bounding box center [1075, 52] width 97 height 32
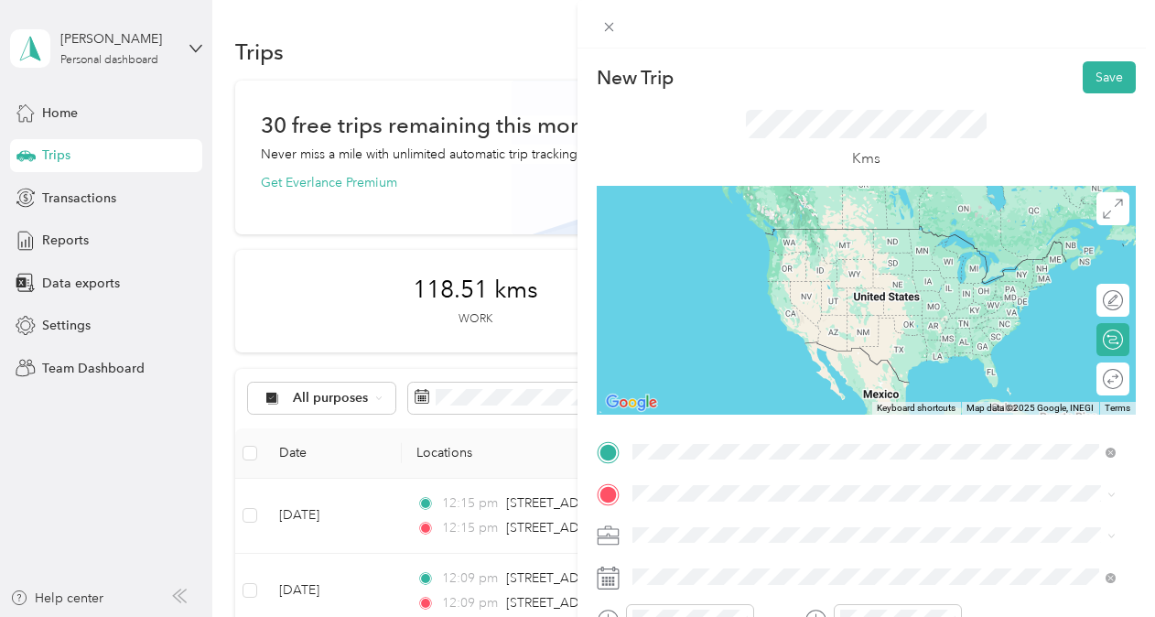
click at [759, 237] on span "[STREET_ADDRESS]" at bounding box center [725, 228] width 116 height 16
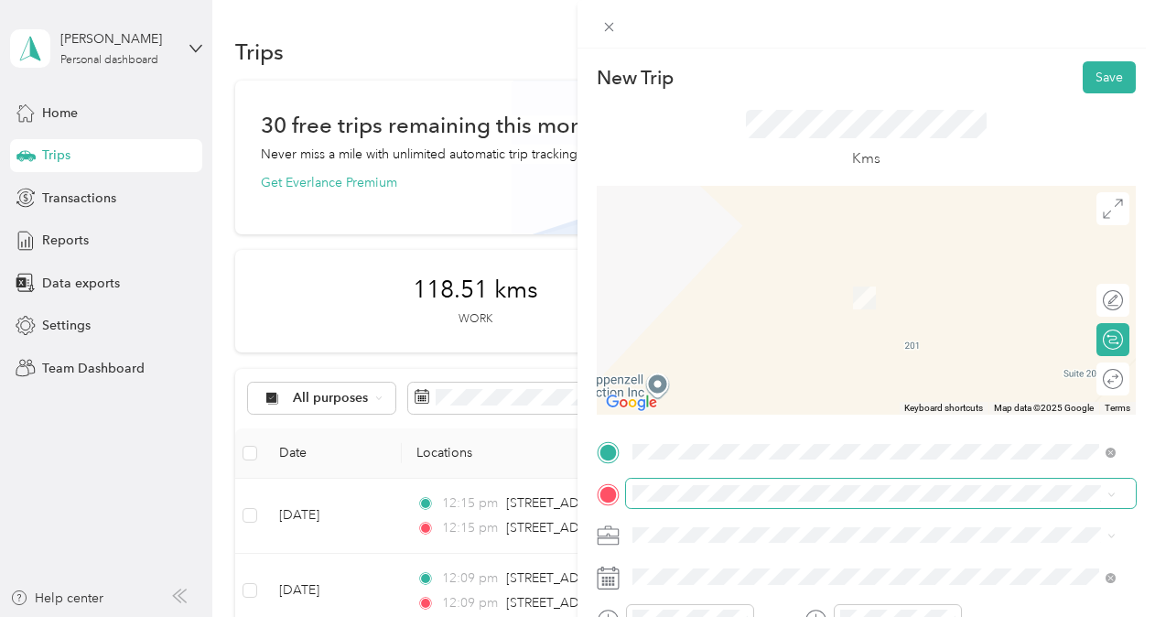
click at [710, 501] on span at bounding box center [881, 492] width 510 height 29
click at [747, 279] on span "[STREET_ADDRESS]" at bounding box center [725, 271] width 116 height 16
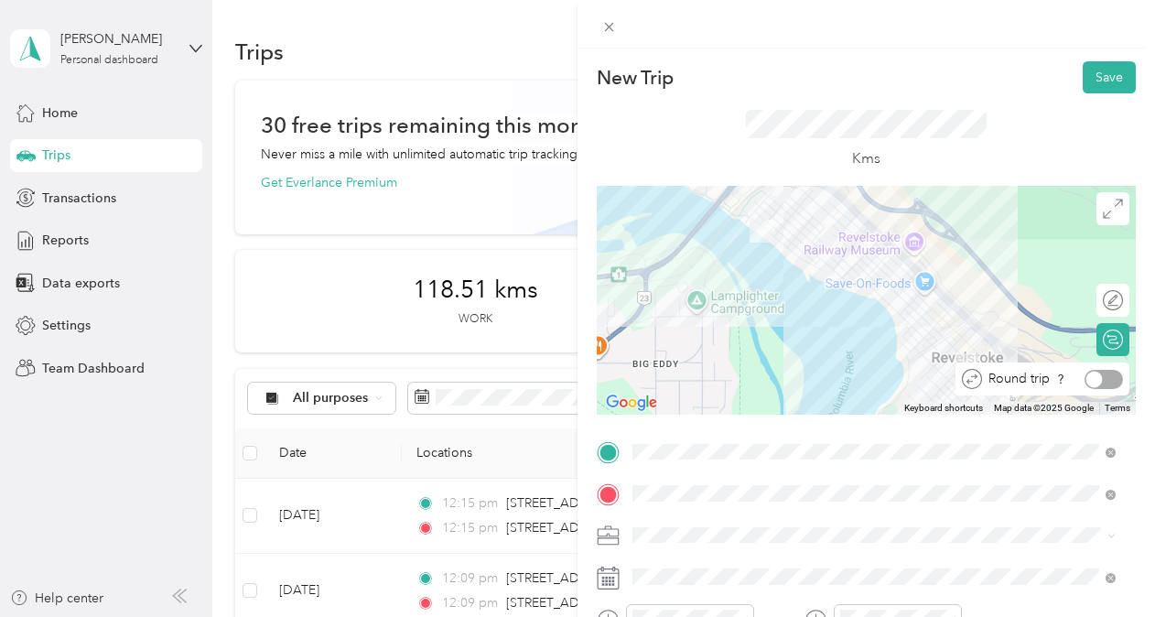
click at [1093, 378] on div at bounding box center [1103, 379] width 38 height 19
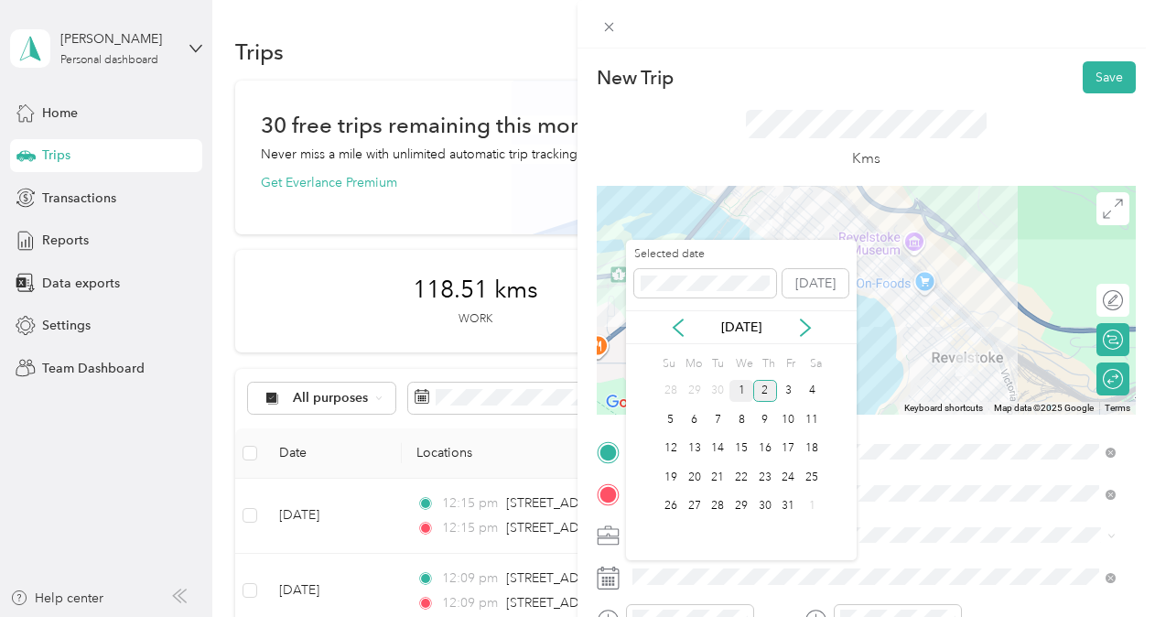
click at [736, 384] on div "1" at bounding box center [741, 391] width 24 height 23
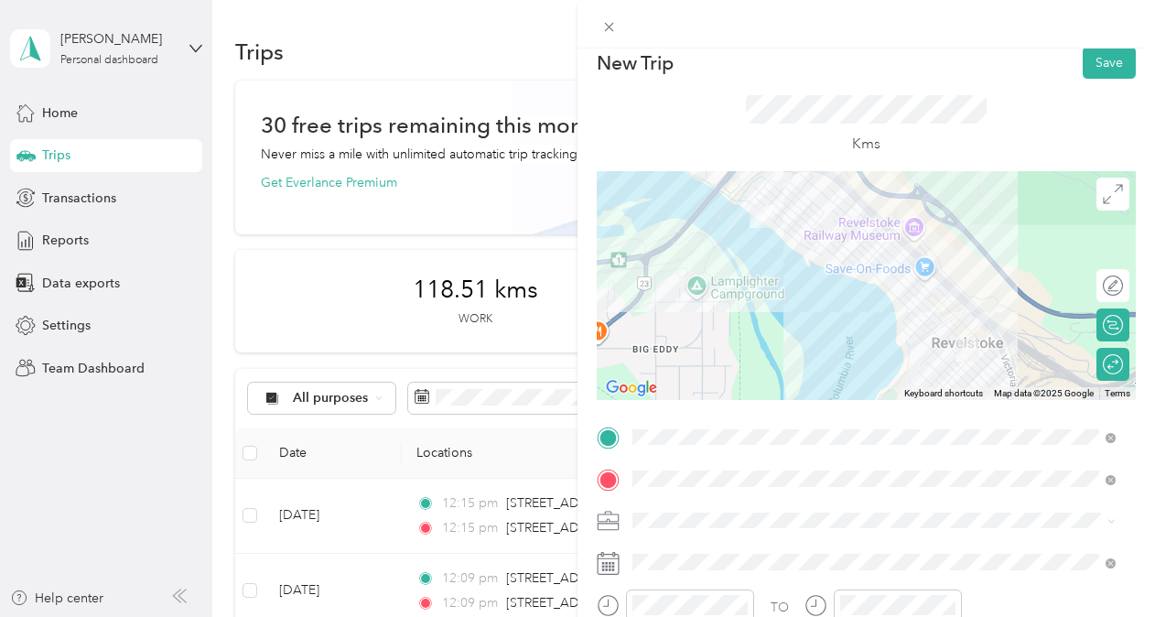
scroll to position [13, 0]
click at [1096, 51] on button "Save" at bounding box center [1108, 64] width 53 height 32
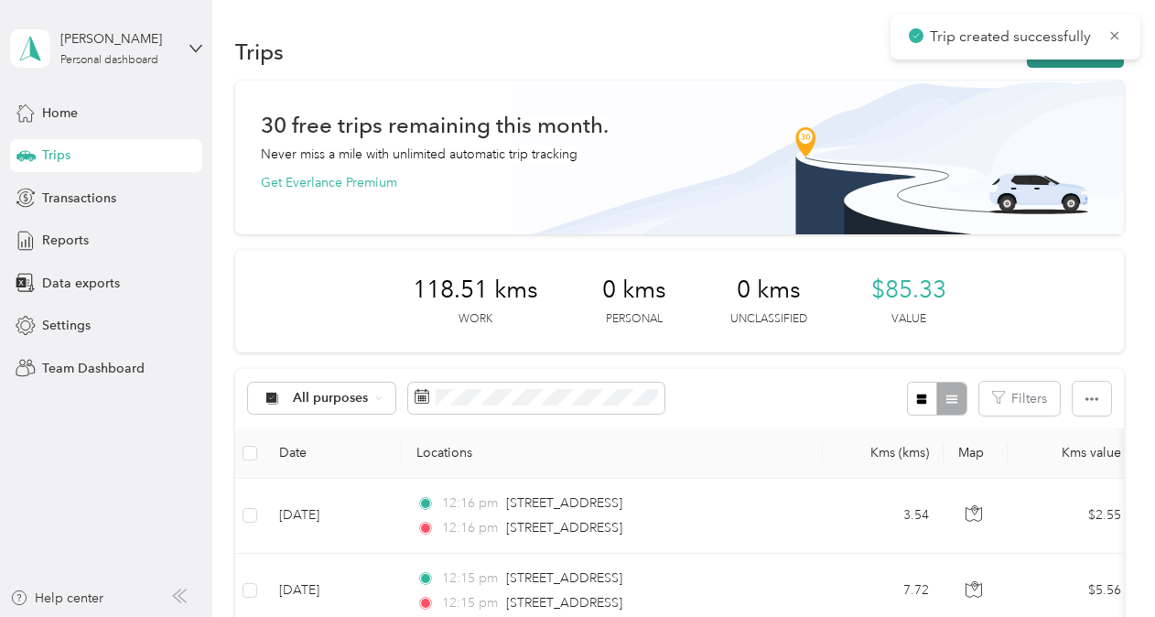
click at [1069, 65] on button "New trip" at bounding box center [1075, 52] width 97 height 32
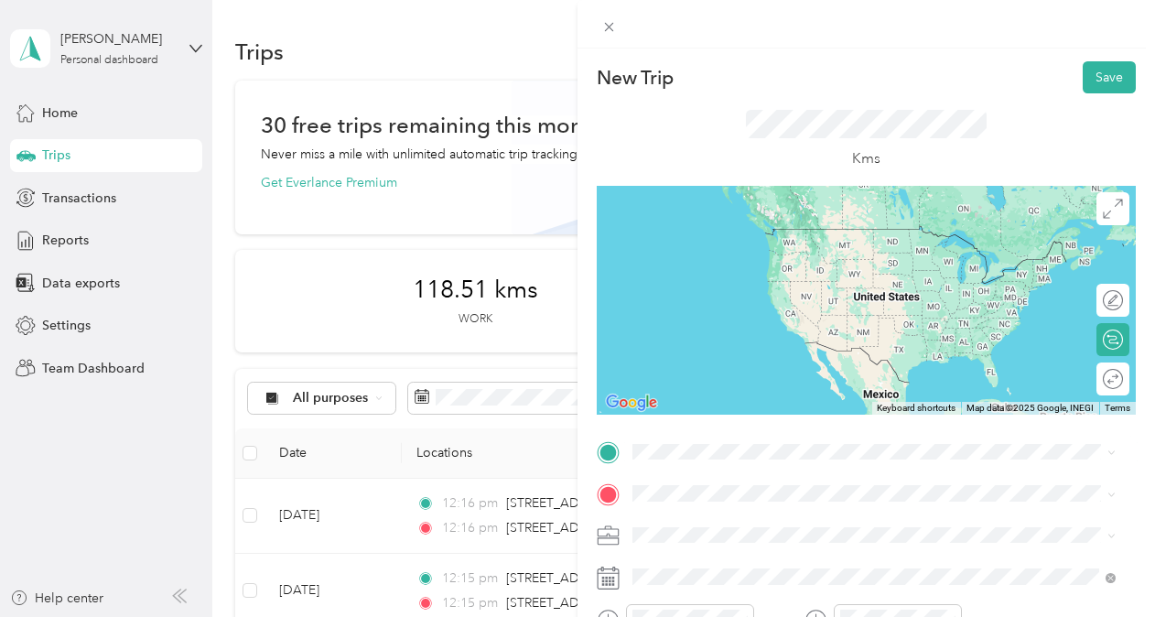
click at [783, 231] on span "[STREET_ADDRESS]" at bounding box center [725, 223] width 116 height 16
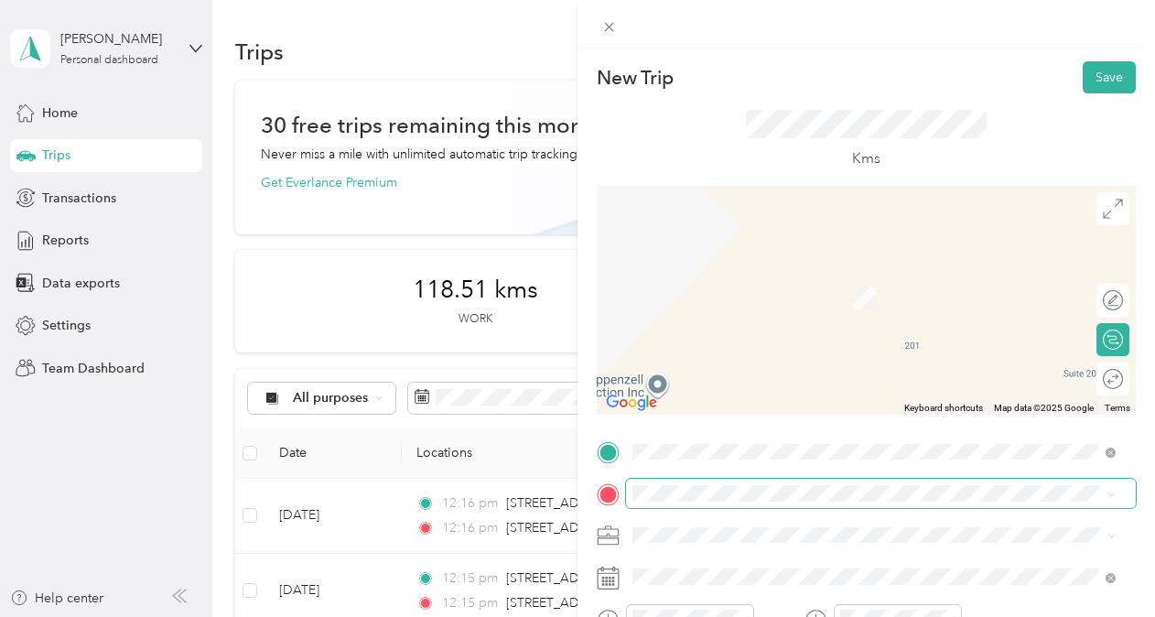
click at [682, 483] on span at bounding box center [881, 492] width 510 height 29
click at [766, 274] on span "[STREET_ADDRESS][PERSON_NAME]" at bounding box center [776, 270] width 218 height 16
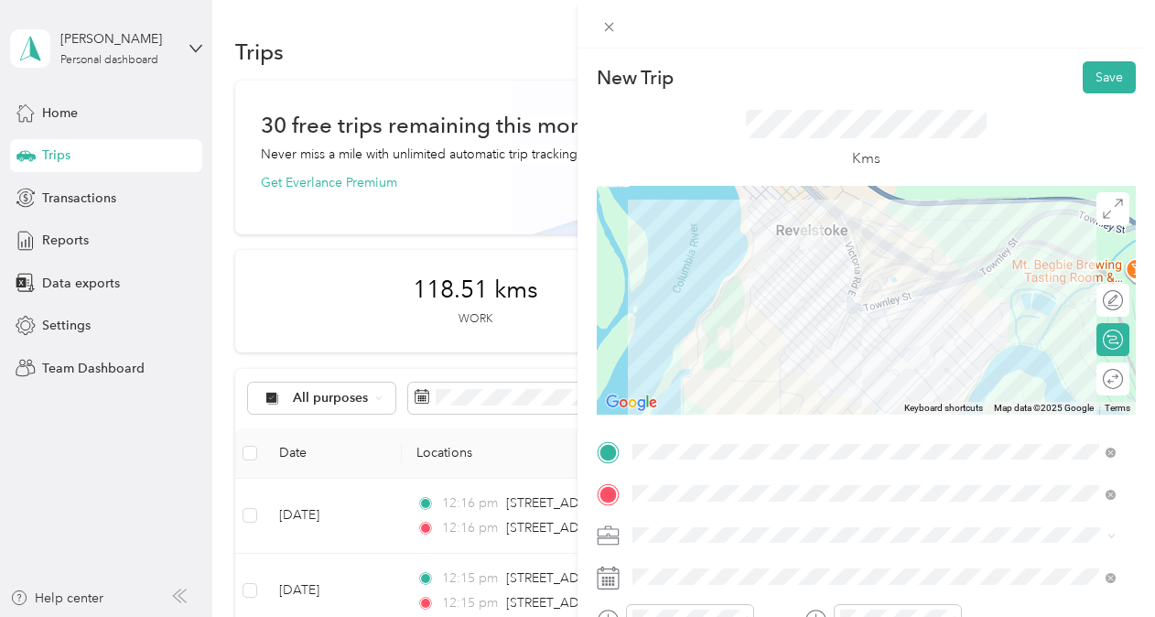
scroll to position [91, 0]
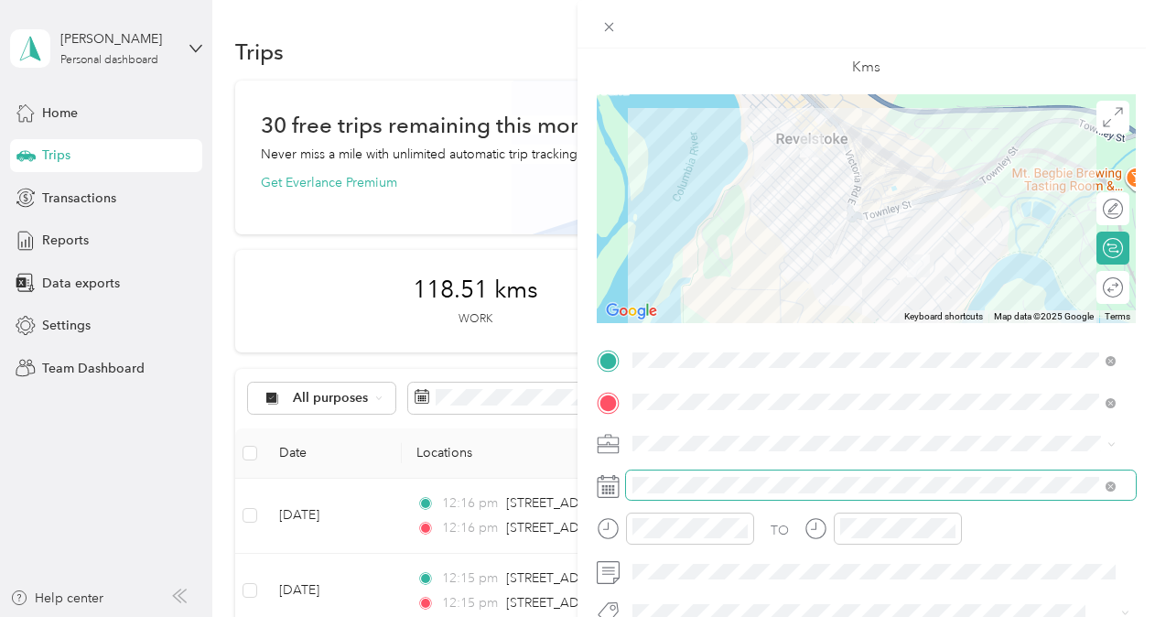
click at [665, 477] on span at bounding box center [881, 484] width 510 height 29
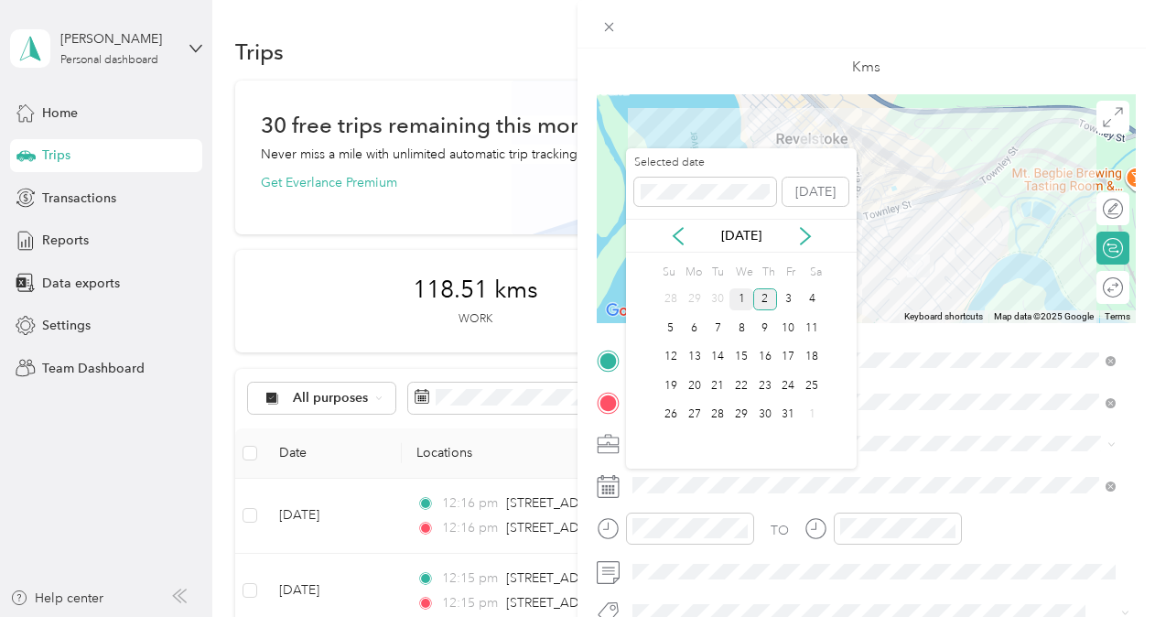
click at [738, 294] on div "1" at bounding box center [741, 299] width 24 height 23
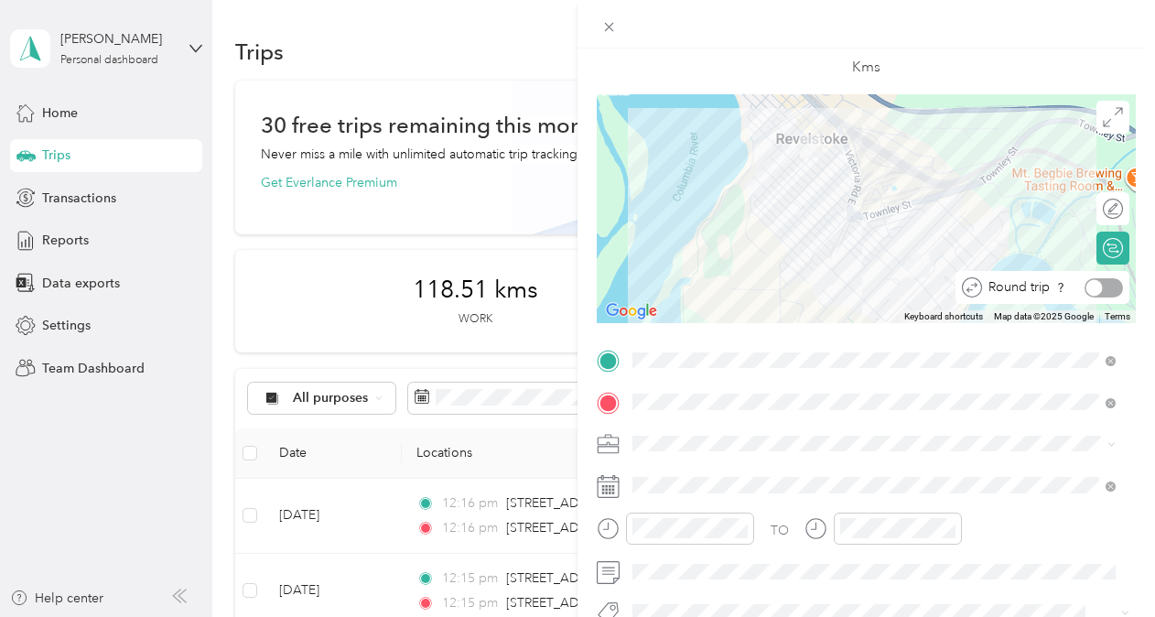
click at [1104, 284] on div at bounding box center [1103, 287] width 38 height 19
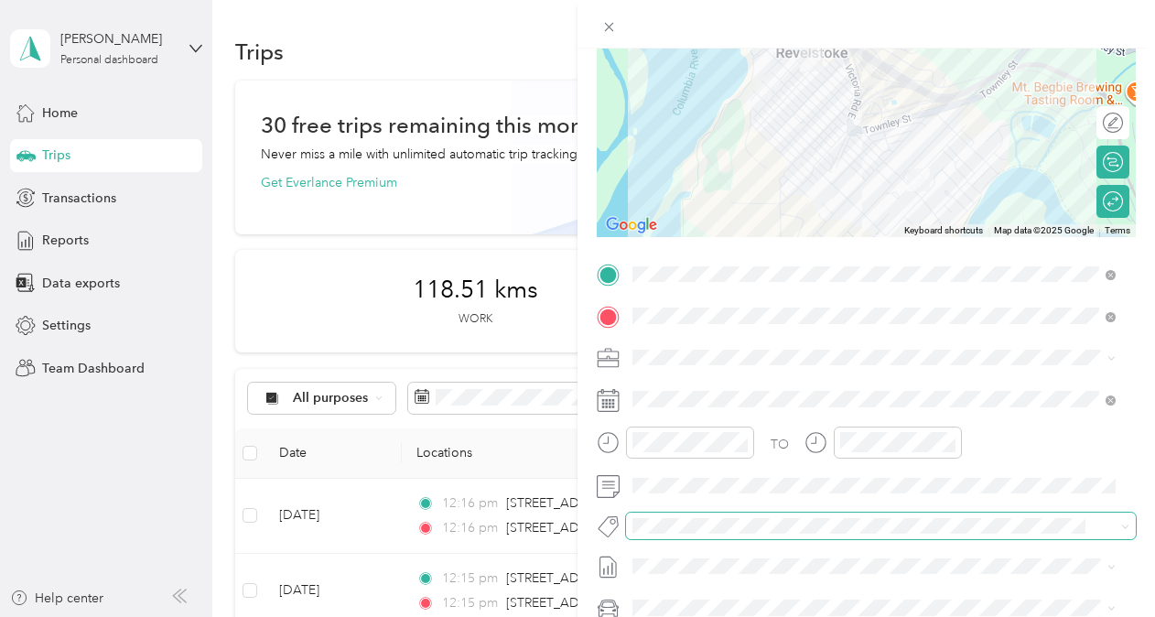
scroll to position [0, 0]
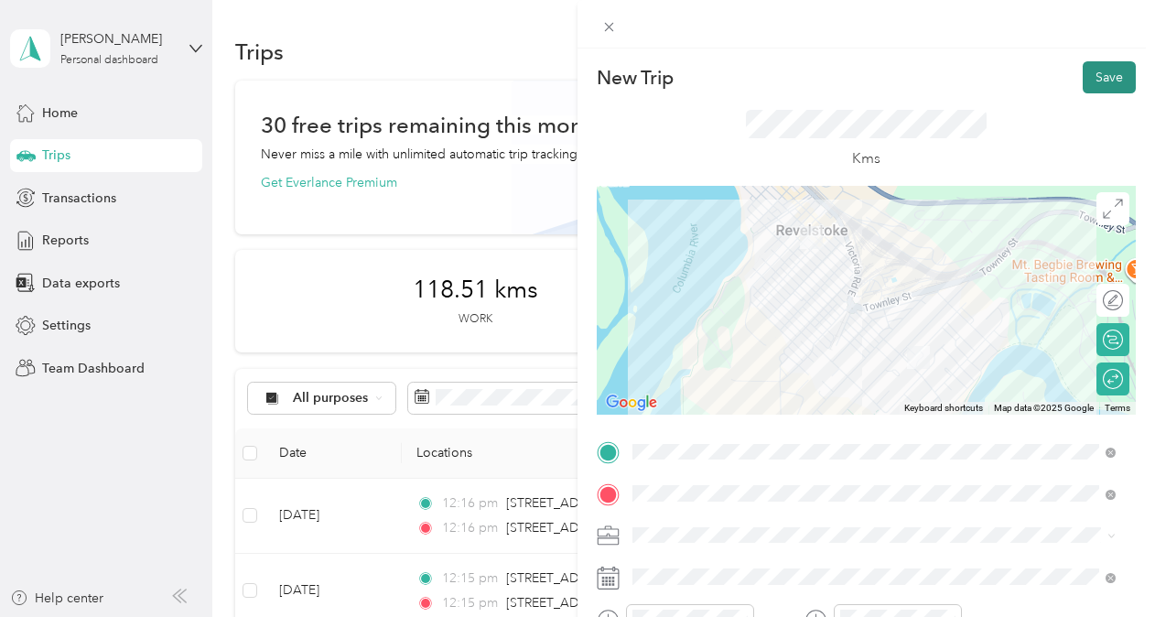
click at [1092, 84] on button "Save" at bounding box center [1108, 77] width 53 height 32
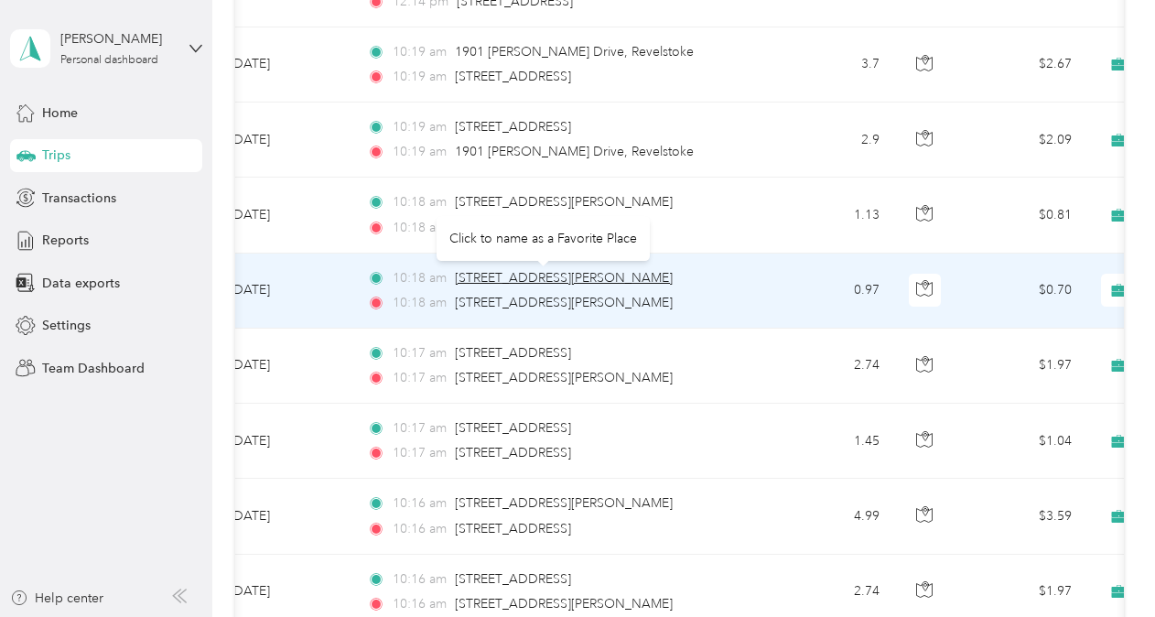
scroll to position [0, 54]
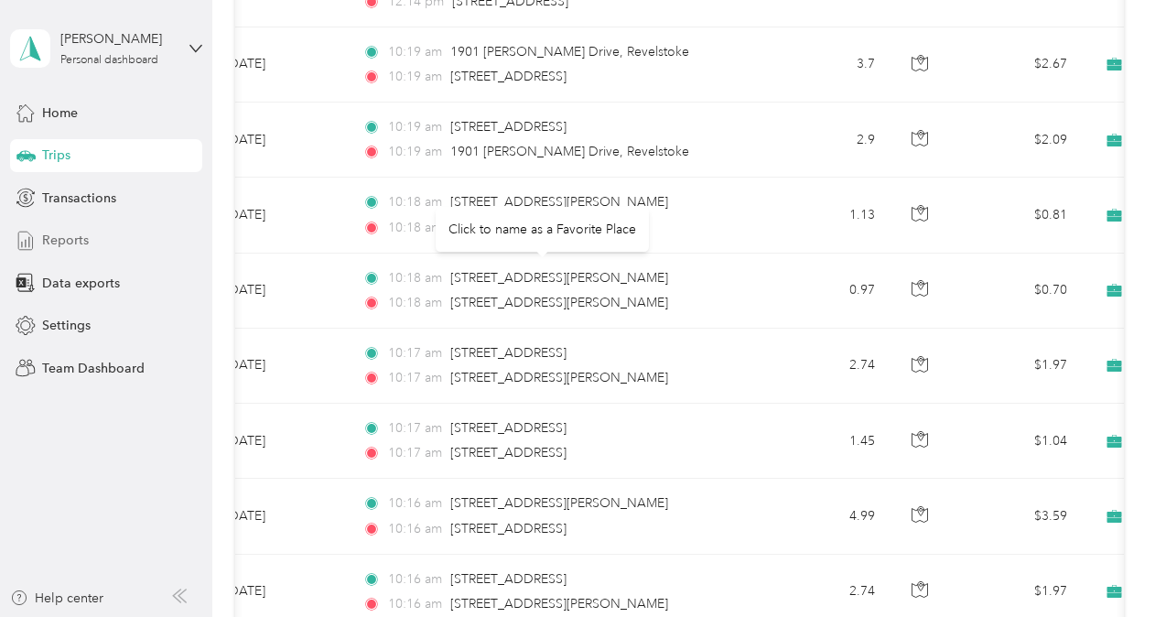
click at [65, 247] on span "Reports" at bounding box center [65, 240] width 47 height 19
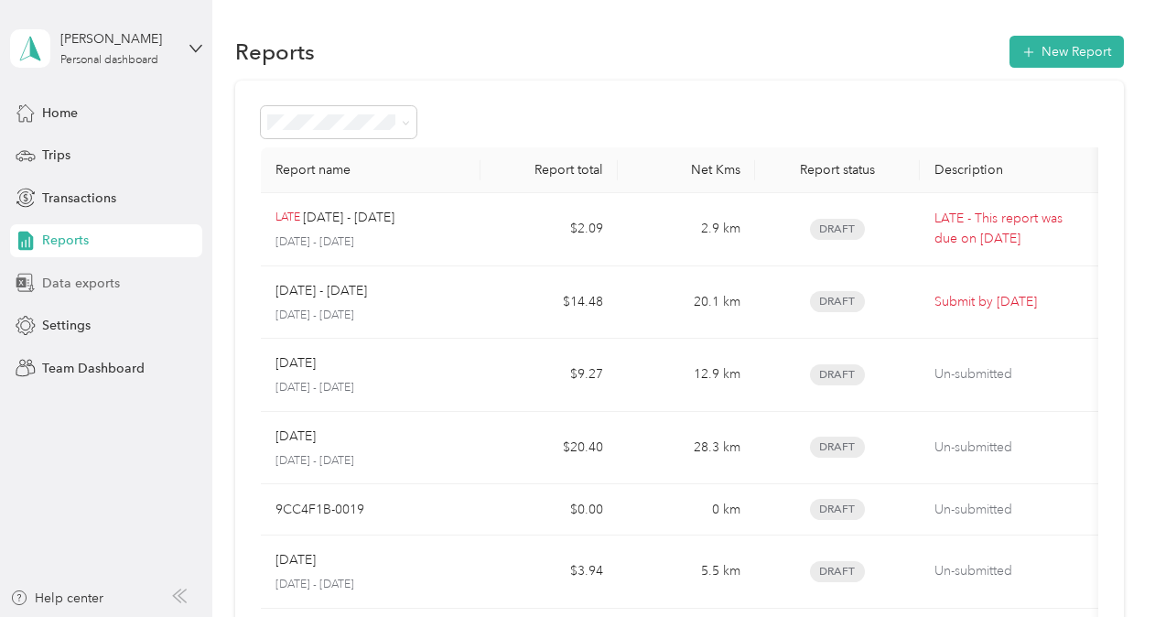
click at [111, 280] on span "Data exports" at bounding box center [81, 283] width 78 height 19
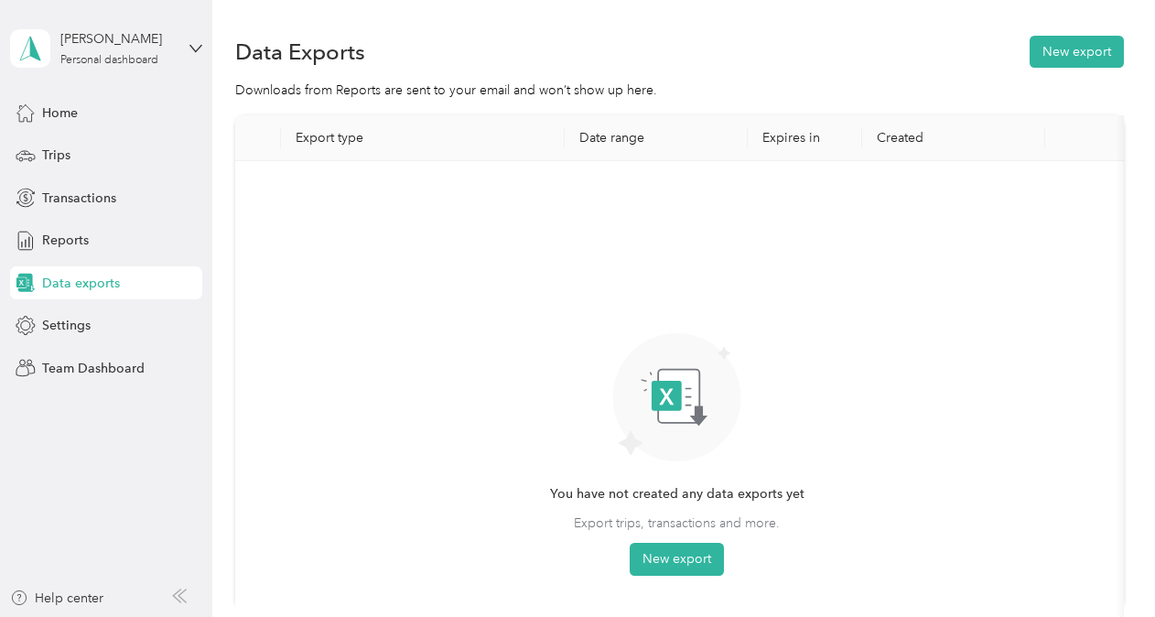
click at [1077, 33] on div "Data Exports New export" at bounding box center [679, 51] width 888 height 38
click at [1089, 54] on button "New export" at bounding box center [1076, 52] width 94 height 32
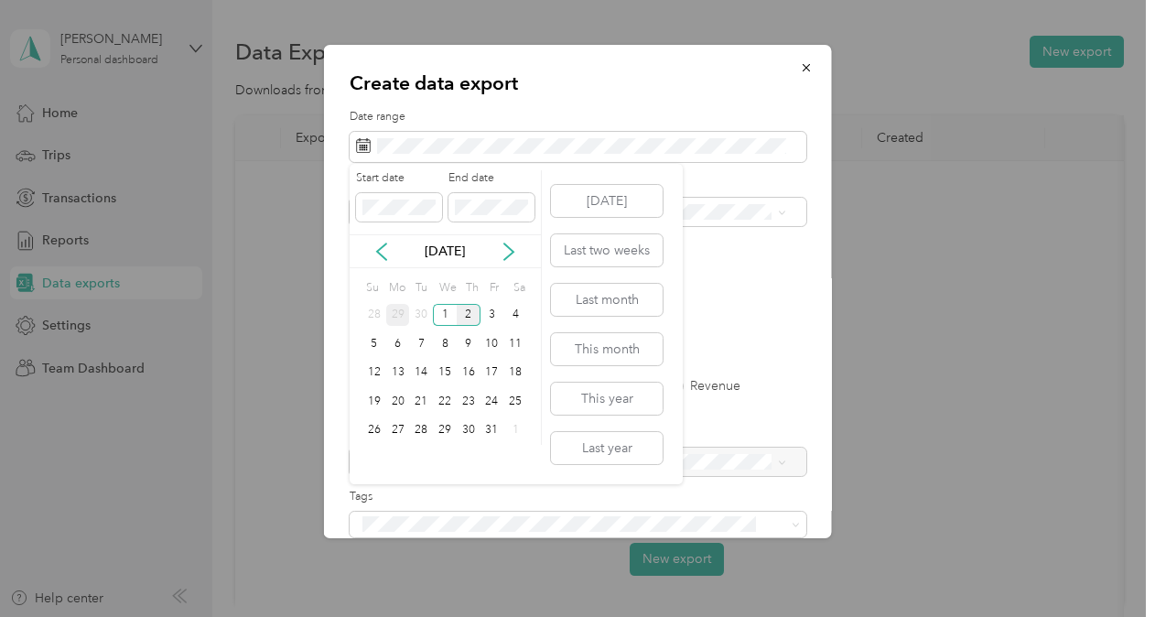
click at [393, 317] on div "29" at bounding box center [398, 315] width 24 height 23
click at [475, 430] on div "2" at bounding box center [469, 430] width 24 height 23
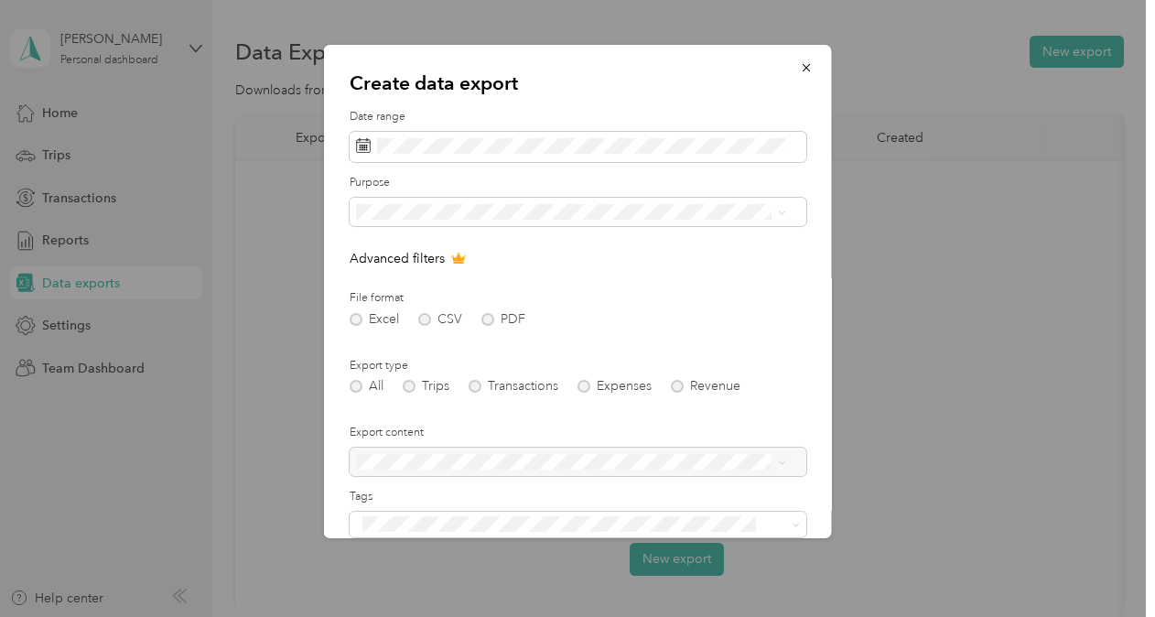
scroll to position [171, 0]
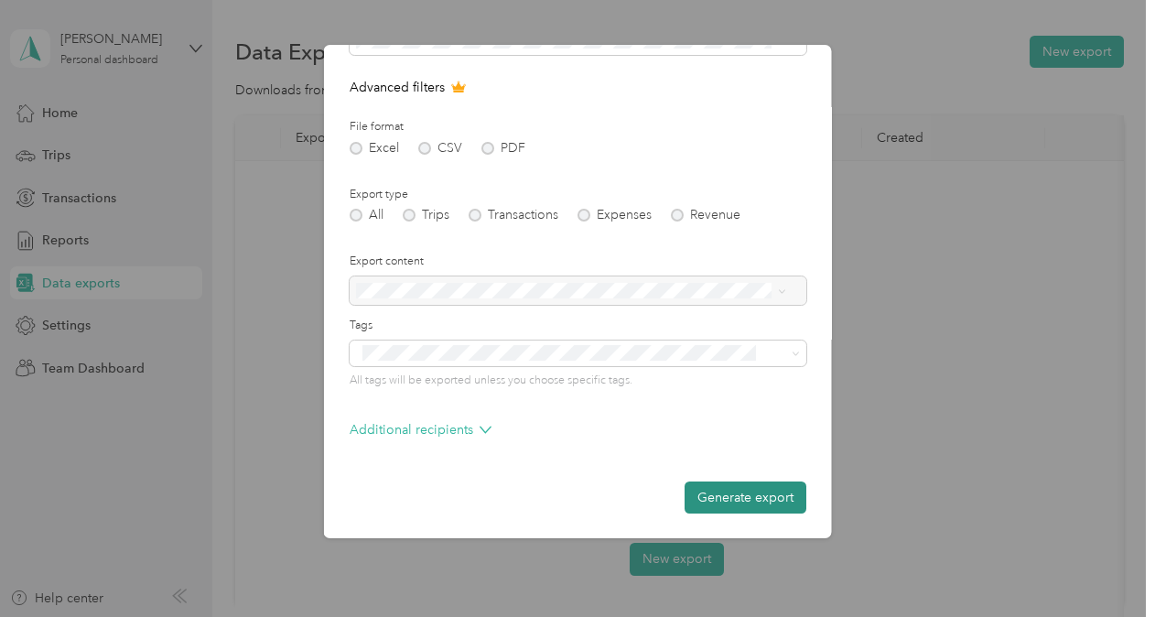
click at [740, 501] on button "Generate export" at bounding box center [745, 497] width 122 height 32
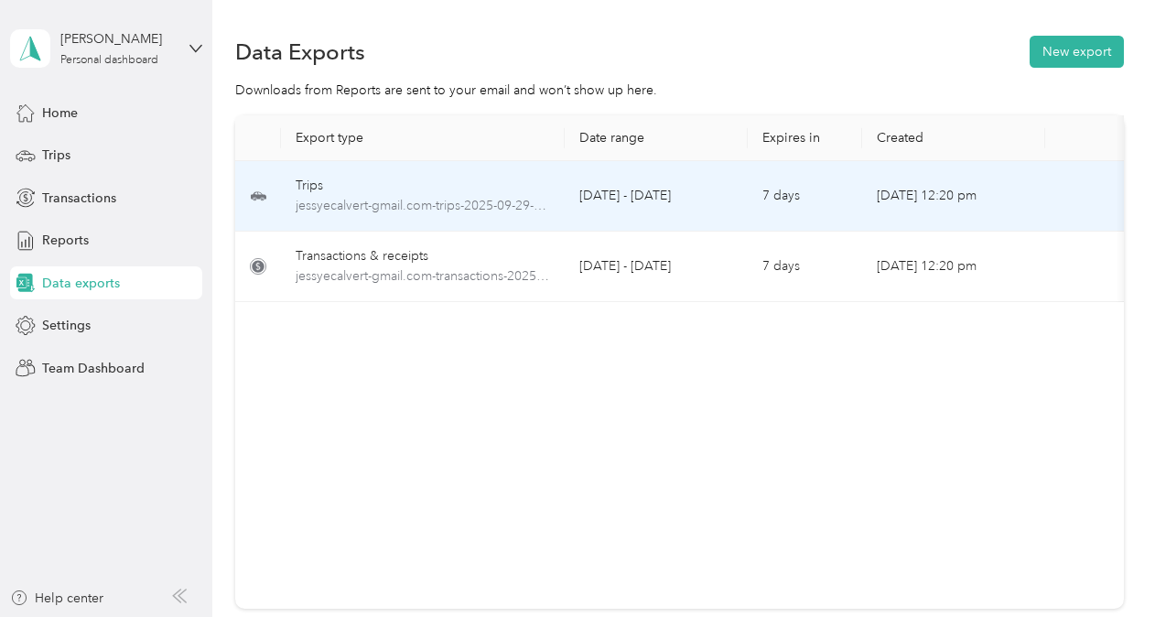
click at [317, 182] on div "Trips" at bounding box center [423, 186] width 254 height 20
click at [306, 183] on div "Trips" at bounding box center [423, 186] width 254 height 20
click at [403, 199] on span "jessyecalvert-gmail.com-trips-2025-09-29-2025-10-02.xlsx" at bounding box center [423, 206] width 254 height 20
click at [505, 205] on span "jessyecalvert-gmail.com-trips-2025-09-29-2025-10-02.xlsx" at bounding box center [423, 206] width 254 height 20
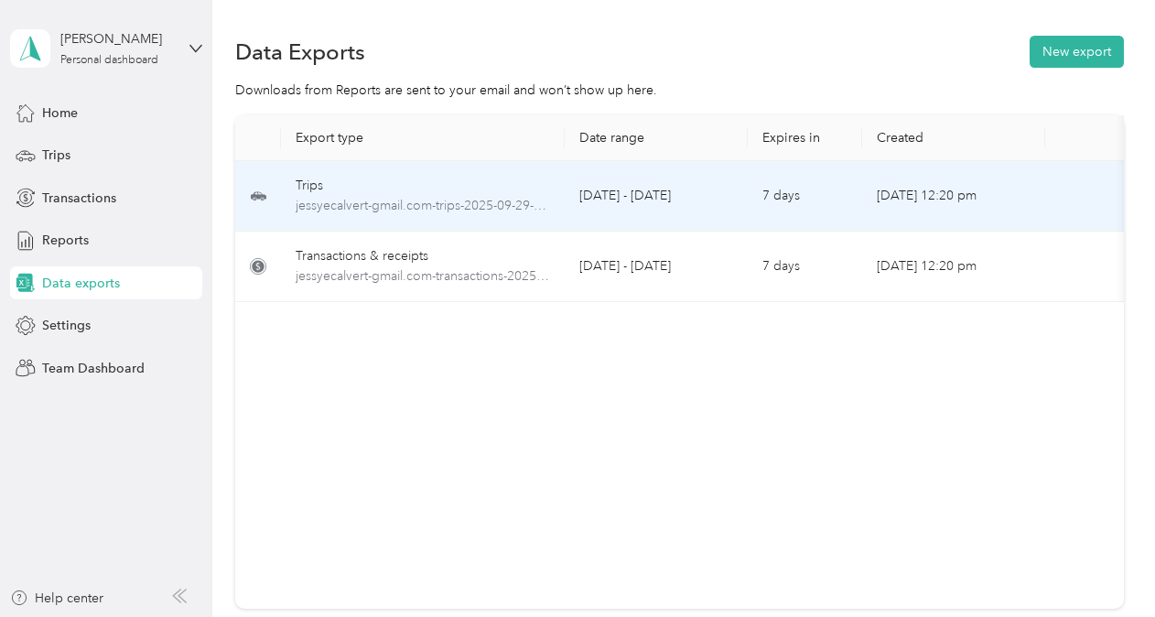
drag, startPoint x: 505, startPoint y: 205, endPoint x: 577, endPoint y: 498, distance: 301.6
click at [577, 498] on div "Export type Date range Expires in Created Download Trips jessyecalvert-gmail.co…" at bounding box center [679, 361] width 888 height 493
click at [253, 188] on icon at bounding box center [258, 196] width 16 height 22
click at [352, 214] on span "jessyecalvert-gmail.com-trips-2025-09-29-2025-10-02.xlsx" at bounding box center [423, 206] width 254 height 20
